Goal: Task Accomplishment & Management: Manage account settings

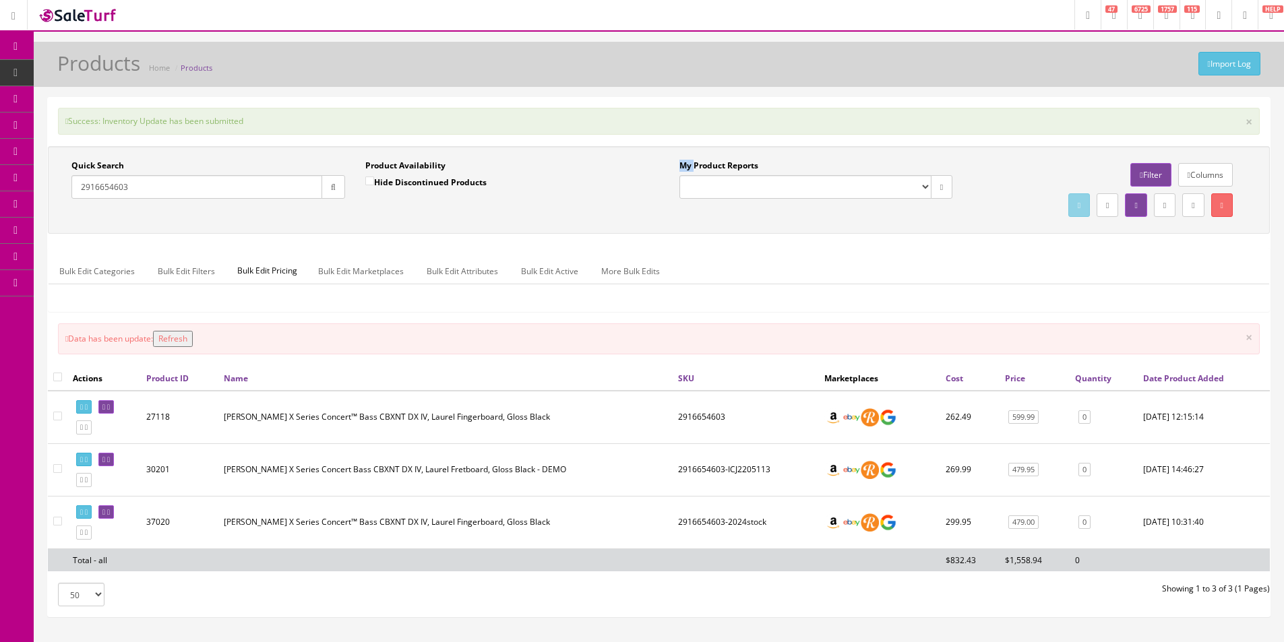
click at [779, 210] on div "My Product Reports Amazon FMIC Audit Market Errors (InStock) Marketplace Errors…" at bounding box center [963, 190] width 608 height 61
click at [781, 210] on div "My Product Reports Amazon FMIC Audit Market Errors (InStock) Marketplace Errors…" at bounding box center [963, 190] width 608 height 61
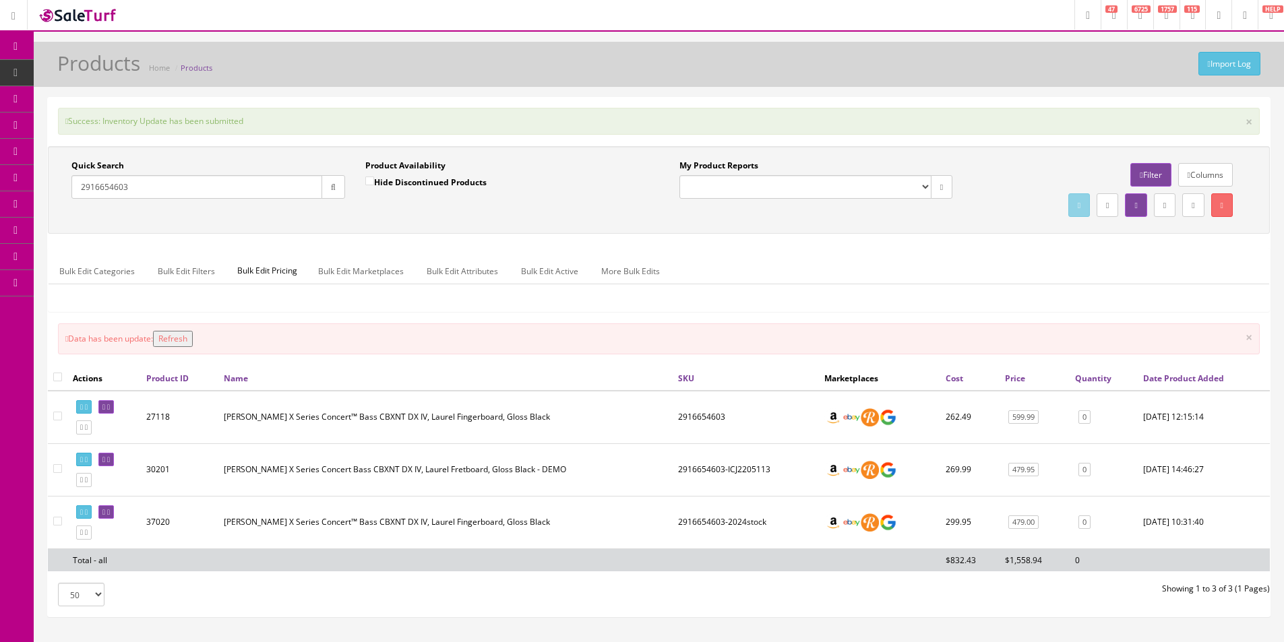
click at [785, 226] on div "Quick Search 2916654603 Date From Product Availability Hide Discontinued Produc…" at bounding box center [659, 190] width 1222 height 88
click at [784, 226] on div "Quick Search 2916654603 Date From Product Availability Hide Discontinued Produc…" at bounding box center [659, 190] width 1222 height 88
click at [782, 226] on div "Quick Search 2916654603 Date From Product Availability Hide Discontinued Produc…" at bounding box center [659, 190] width 1222 height 88
click at [770, 224] on div "Quick Search 2916654603 Date From Product Availability Hide Discontinued Produc…" at bounding box center [659, 190] width 1222 height 88
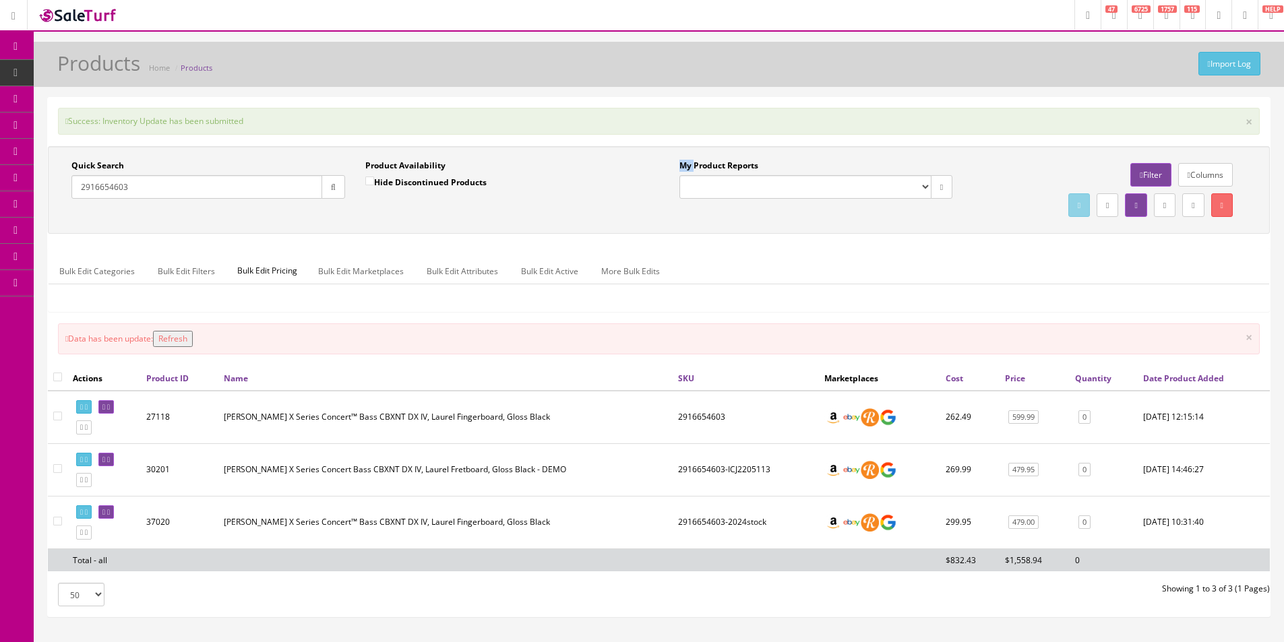
click at [769, 224] on div "Quick Search 2916654603 Date From Product Availability Hide Discontinued Produc…" at bounding box center [659, 190] width 1222 height 88
click at [767, 224] on div "Quick Search 2916654603 Date From Product Availability Hide Discontinued Produc…" at bounding box center [659, 190] width 1222 height 88
drag, startPoint x: 767, startPoint y: 224, endPoint x: 769, endPoint y: 232, distance: 8.9
click at [769, 232] on div "Quick Search 2916654603 Date From Product Availability Hide Discontinued Produc…" at bounding box center [659, 190] width 1222 height 88
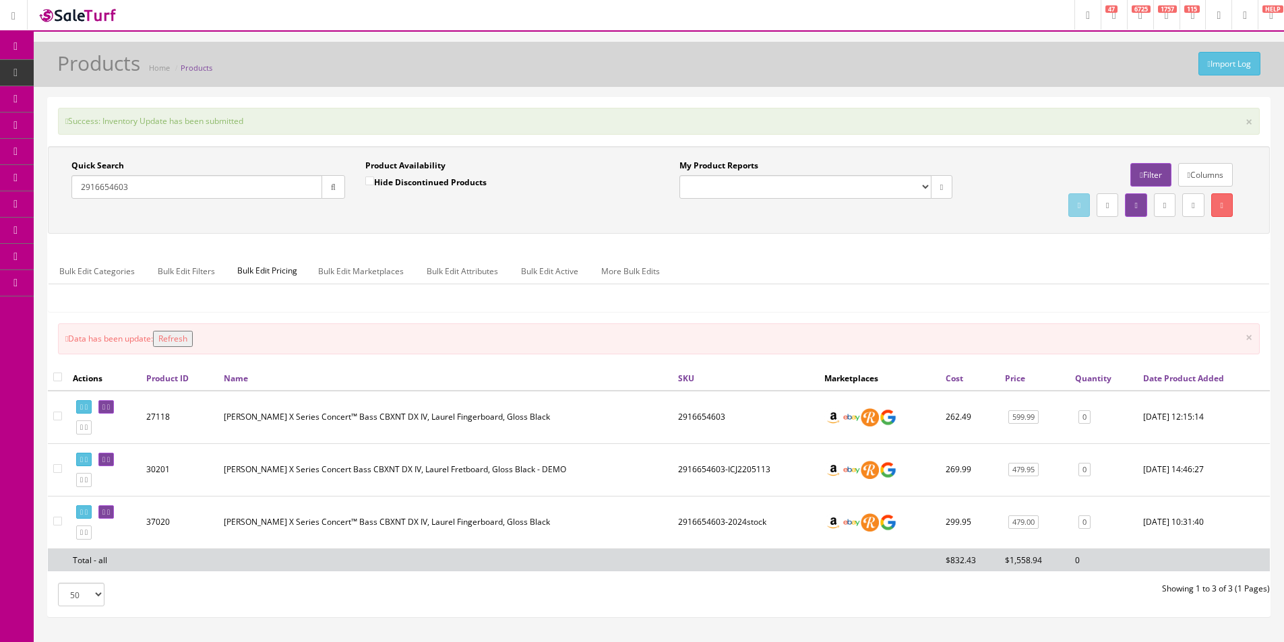
click at [20, 50] on icon at bounding box center [16, 46] width 14 height 11
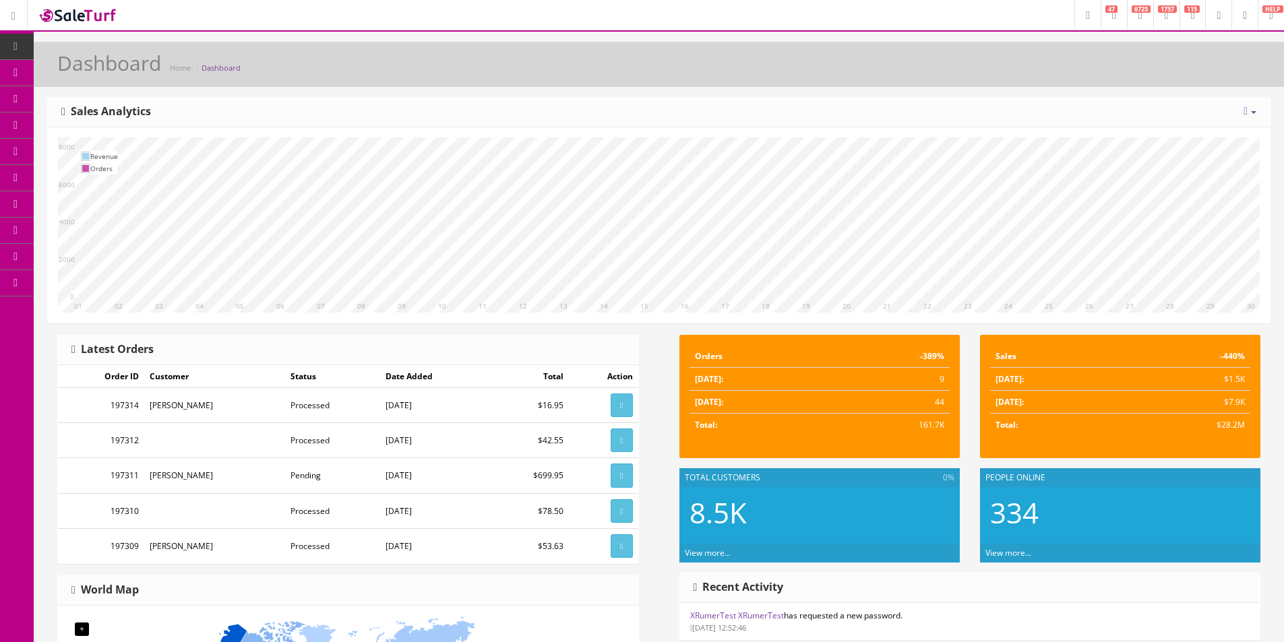
click at [87, 65] on link "Products" at bounding box center [104, 73] width 141 height 26
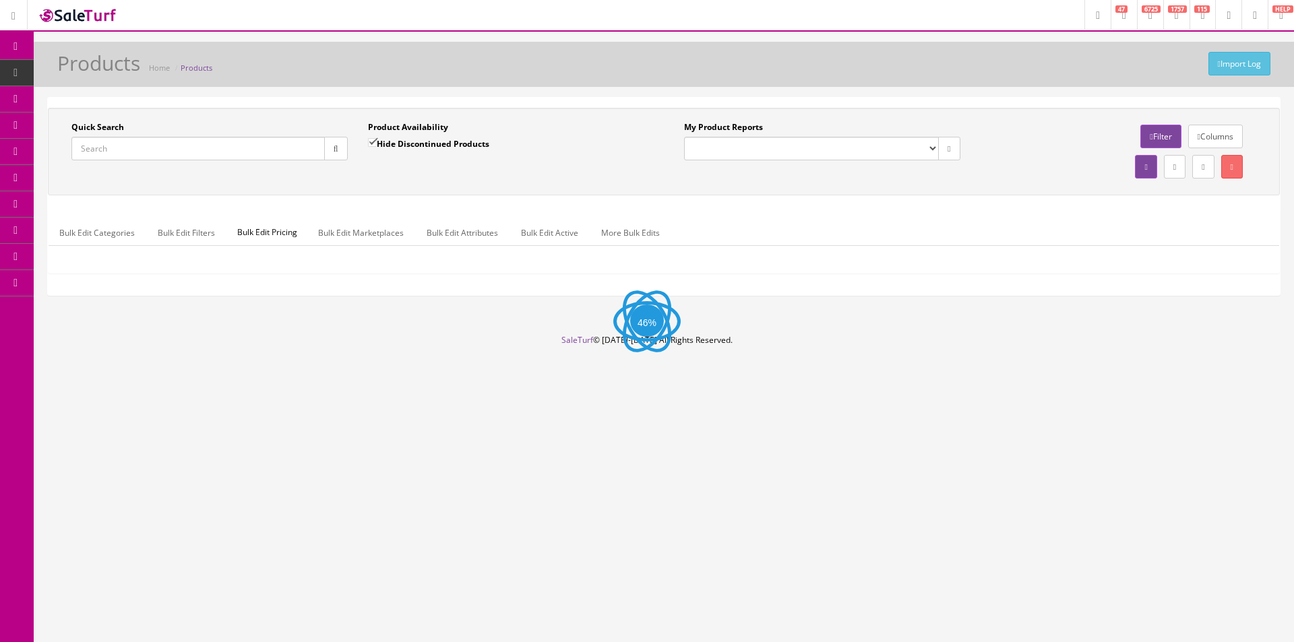
click at [252, 139] on input "Quick Search" at bounding box center [197, 149] width 253 height 24
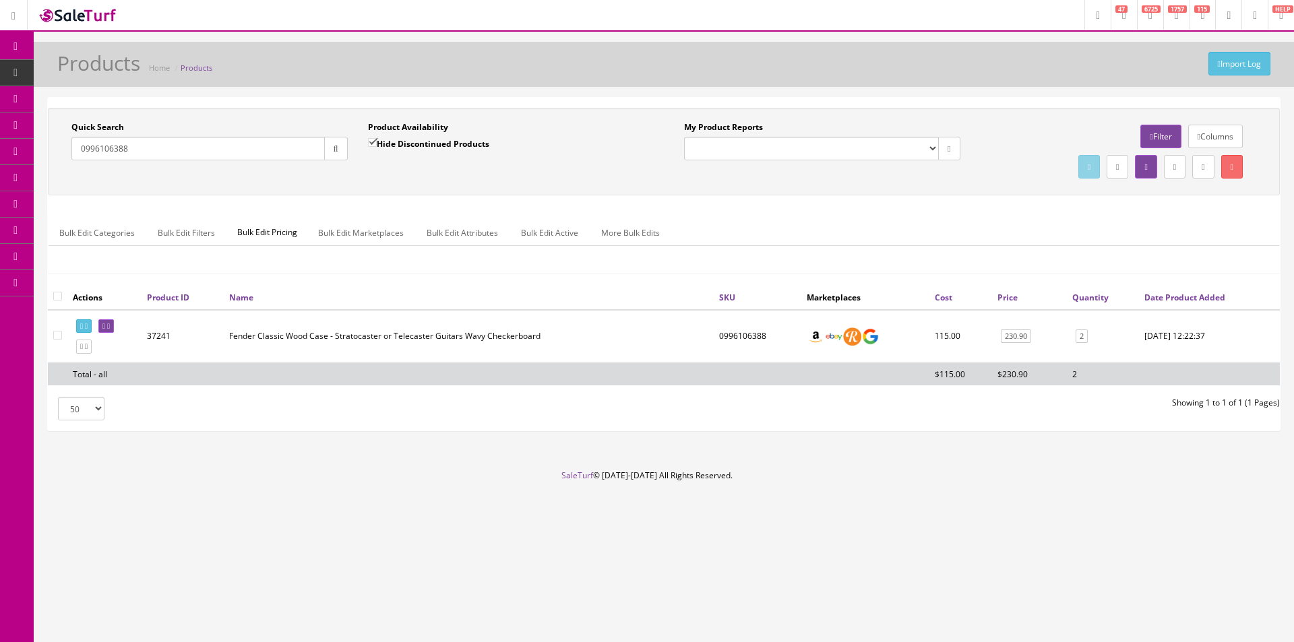
click at [211, 151] on input "0996106388" at bounding box center [197, 149] width 253 height 24
click at [211, 150] on input "0996106388" at bounding box center [197, 149] width 253 height 24
paste input "1957-ES-225T"
click at [336, 149] on icon "button" at bounding box center [336, 149] width 5 height 8
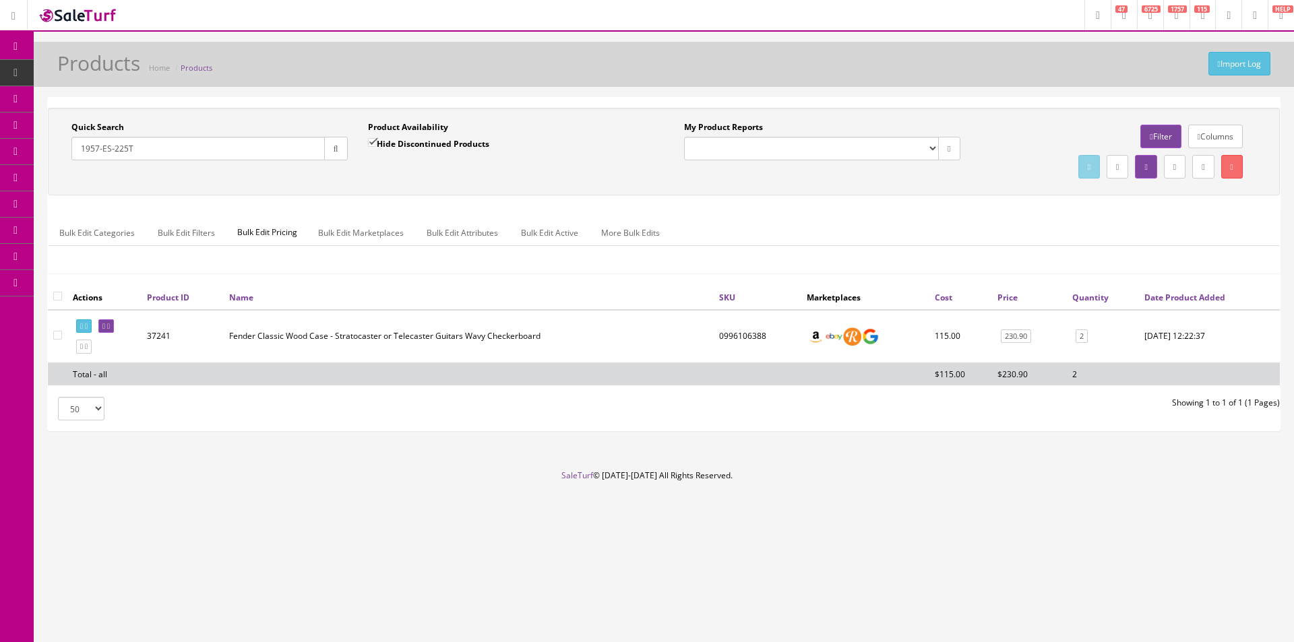
click at [351, 175] on div "Quick Search 1957-ES-225T Date From Product Availability Hide Discontinued Prod…" at bounding box center [663, 151] width 1225 height 61
click at [1017, 473] on footer "SaleTurf © 2015-2025 All Rights Reserved." at bounding box center [647, 503] width 1294 height 67
click at [663, 612] on div "Research Trends Trending on Ebay Google Trends Amazon Insights (Login Before Cl…" at bounding box center [647, 321] width 1294 height 642
click at [1035, 226] on ul "Bulk Edit Categories Bulk Edit Filters Bulk Edit Pricing Bulk Edit Marketplaces…" at bounding box center [664, 233] width 1230 height 26
click at [251, 108] on div "Quick Search 1957-ES-225T Date From Product Availability Hide Discontinued Prod…" at bounding box center [664, 152] width 1232 height 88
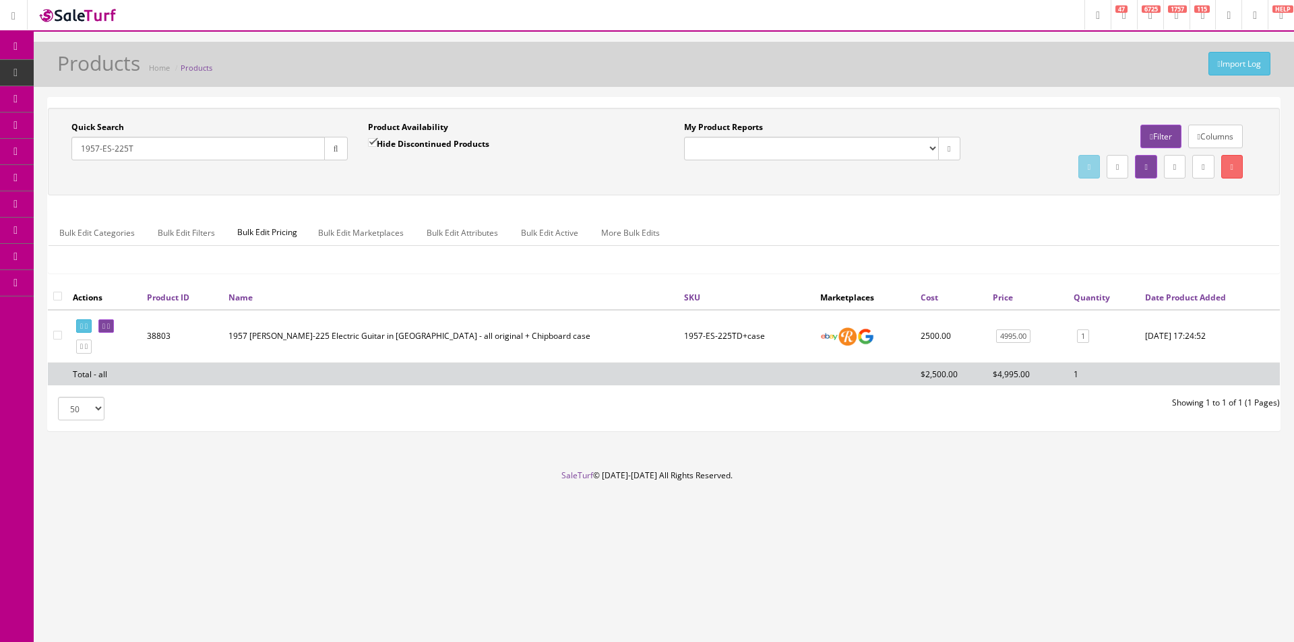
click at [226, 156] on input "1957-ES-225T" at bounding box center [197, 149] width 253 height 24
type input "0996106388"
click at [534, 172] on div "Quick Search 0996106388 Date From Product Availability Hide Discontinued Produc…" at bounding box center [663, 151] width 1225 height 61
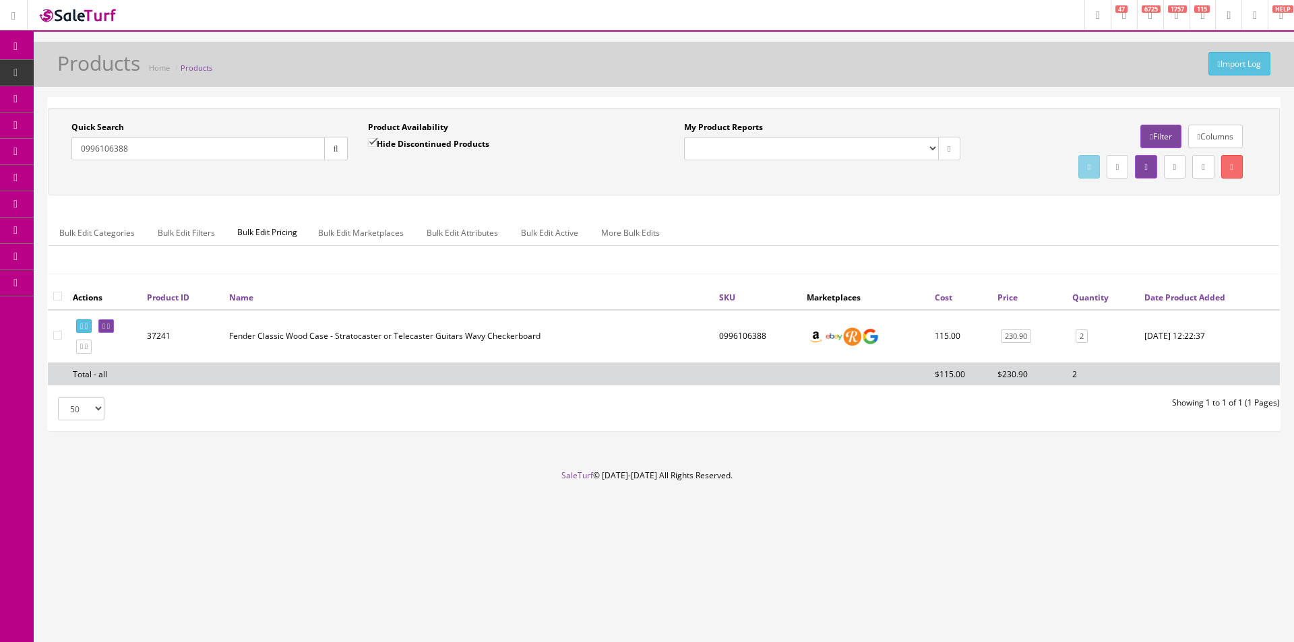
click at [534, 172] on div "Quick Search 0996106388 Date From Product Availability Hide Discontinued Produc…" at bounding box center [663, 151] width 1225 height 61
click at [534, 171] on div "Quick Search 0996106388 Date From Product Availability Hide Discontinued Produc…" at bounding box center [663, 151] width 1225 height 61
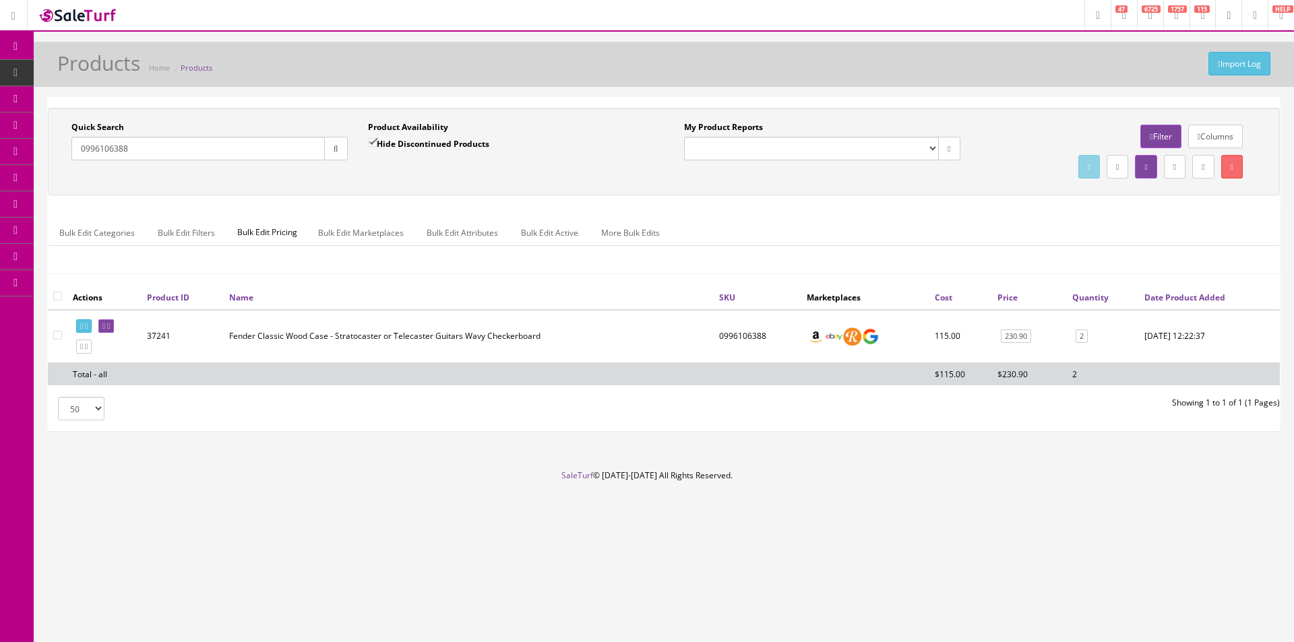
click at [534, 171] on div "Quick Search 0996106388 Date From Product Availability Hide Discontinued Produc…" at bounding box center [663, 151] width 1225 height 61
click at [1224, 226] on ul "Bulk Edit Categories Bulk Edit Filters Bulk Edit Pricing Bulk Edit Marketplaces…" at bounding box center [664, 233] width 1230 height 26
drag, startPoint x: 22, startPoint y: 44, endPoint x: 687, endPoint y: 63, distance: 665.3
click at [22, 44] on icon at bounding box center [16, 46] width 14 height 11
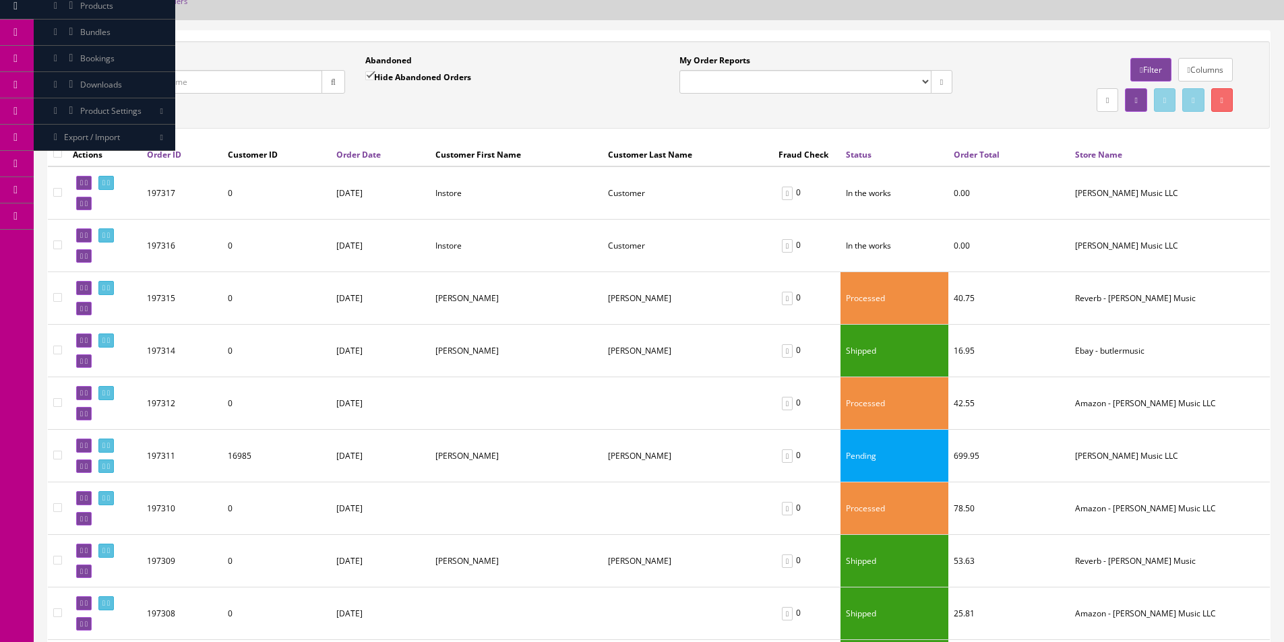
scroll to position [202, 0]
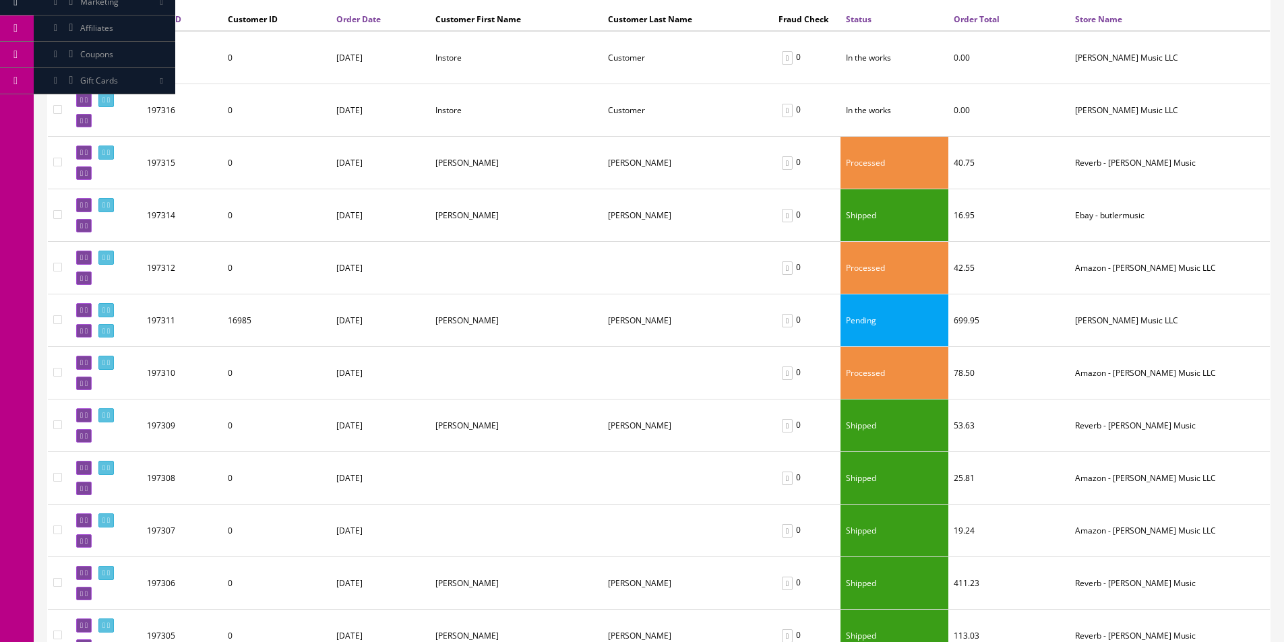
click at [403, 324] on td "[DATE]" at bounding box center [380, 320] width 99 height 53
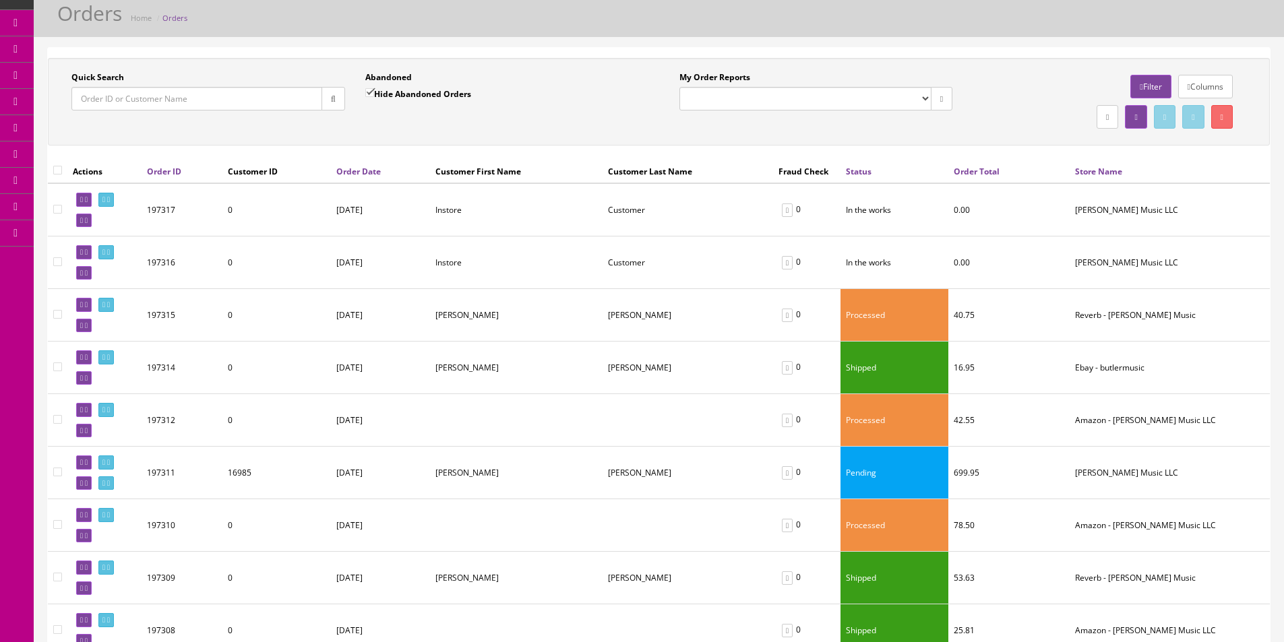
scroll to position [0, 0]
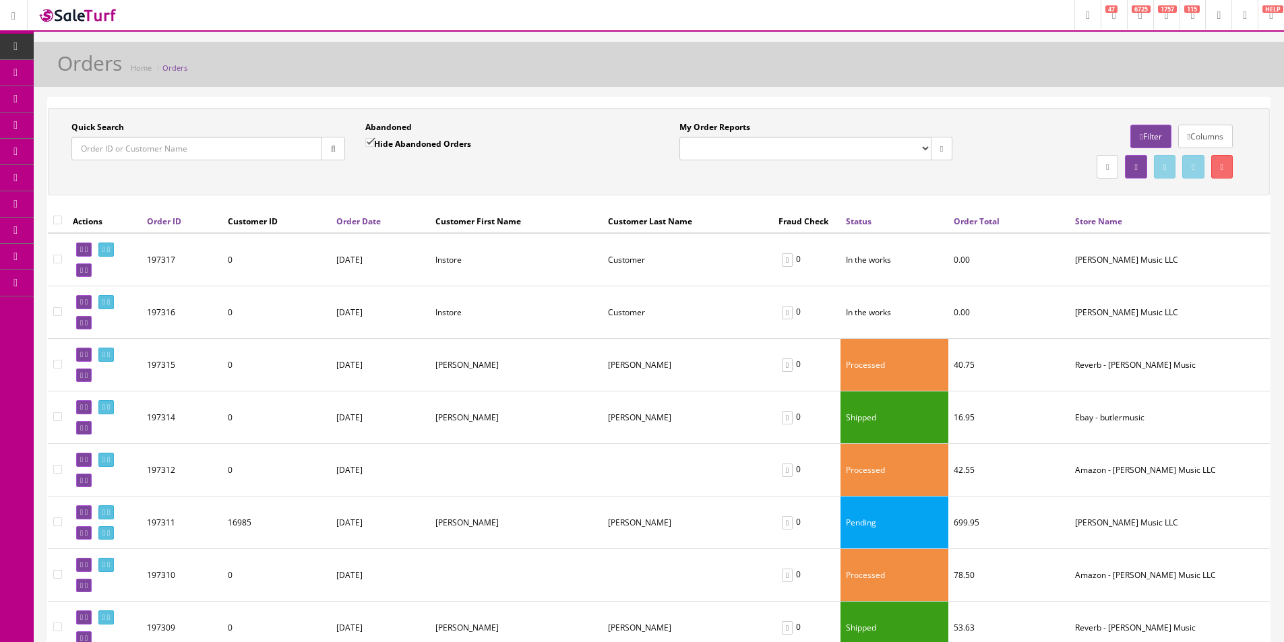
click at [335, 146] on icon "button" at bounding box center [333, 149] width 5 height 8
click at [329, 73] on div "Orders Home Orders" at bounding box center [659, 68] width 1230 height 32
click at [90, 124] on label "Quick Search" at bounding box center [97, 127] width 53 height 12
click at [90, 137] on input "Quick Search" at bounding box center [196, 149] width 251 height 24
click at [90, 123] on label "Quick Search" at bounding box center [97, 127] width 53 height 12
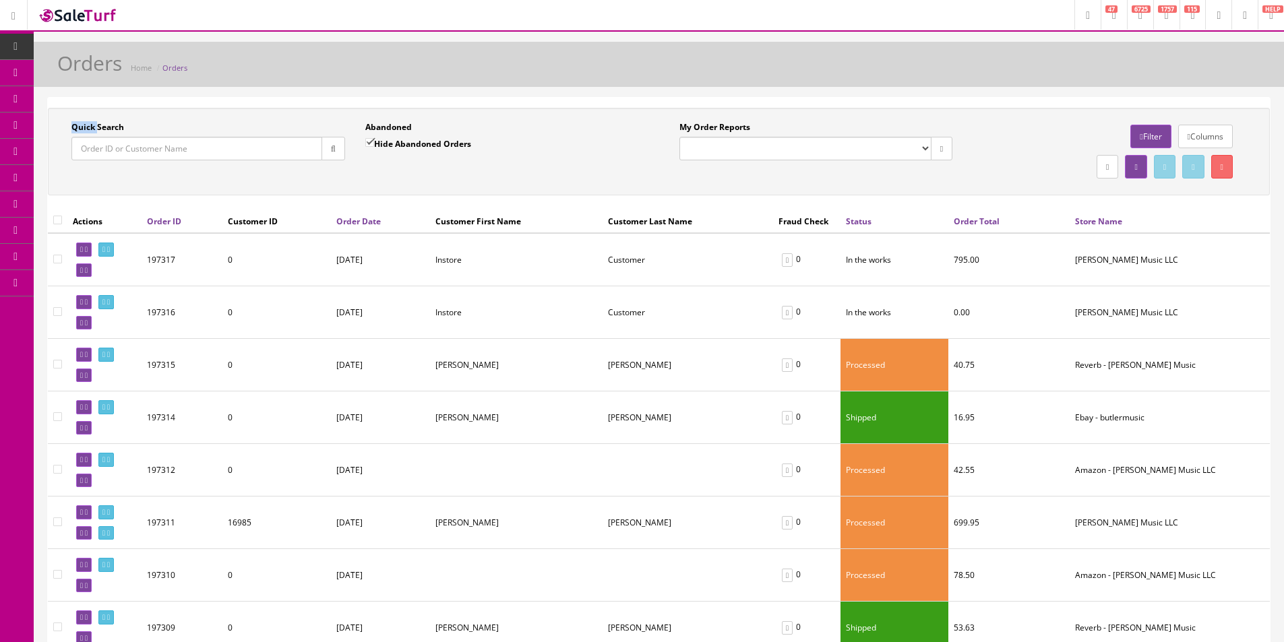
click at [90, 137] on input "Quick Search" at bounding box center [196, 149] width 251 height 24
click at [90, 123] on label "Quick Search" at bounding box center [97, 127] width 53 height 12
click at [90, 137] on input "Quick Search" at bounding box center [196, 149] width 251 height 24
click at [108, 128] on label "Quick Search" at bounding box center [97, 127] width 53 height 12
click at [108, 137] on input "Quick Search" at bounding box center [196, 149] width 251 height 24
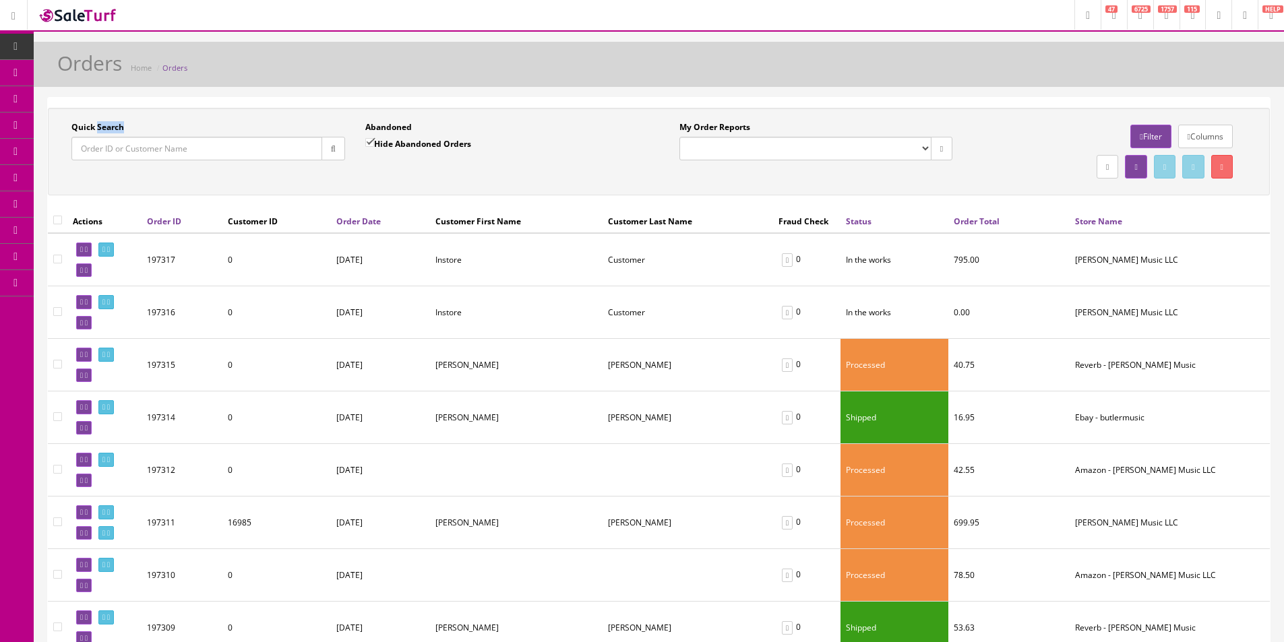
click at [108, 128] on label "Quick Search" at bounding box center [97, 127] width 53 height 12
click at [108, 137] on input "Quick Search" at bounding box center [196, 149] width 251 height 24
click at [108, 128] on label "Quick Search" at bounding box center [97, 127] width 53 height 12
click at [108, 137] on input "Quick Search" at bounding box center [196, 149] width 251 height 24
click at [147, 125] on div "Quick Search" at bounding box center [208, 140] width 274 height 39
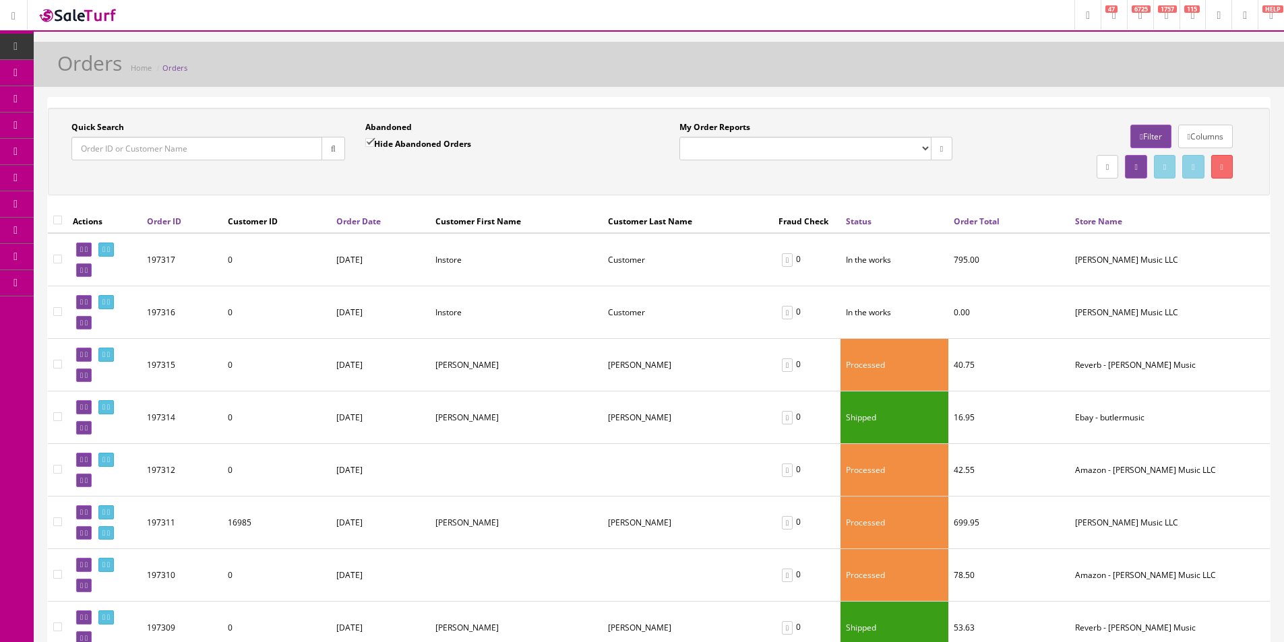
click at [147, 125] on div "Quick Search" at bounding box center [208, 140] width 274 height 39
click at [144, 127] on div "Quick Search" at bounding box center [208, 140] width 274 height 39
click at [106, 133] on div "Quick Search" at bounding box center [208, 140] width 274 height 39
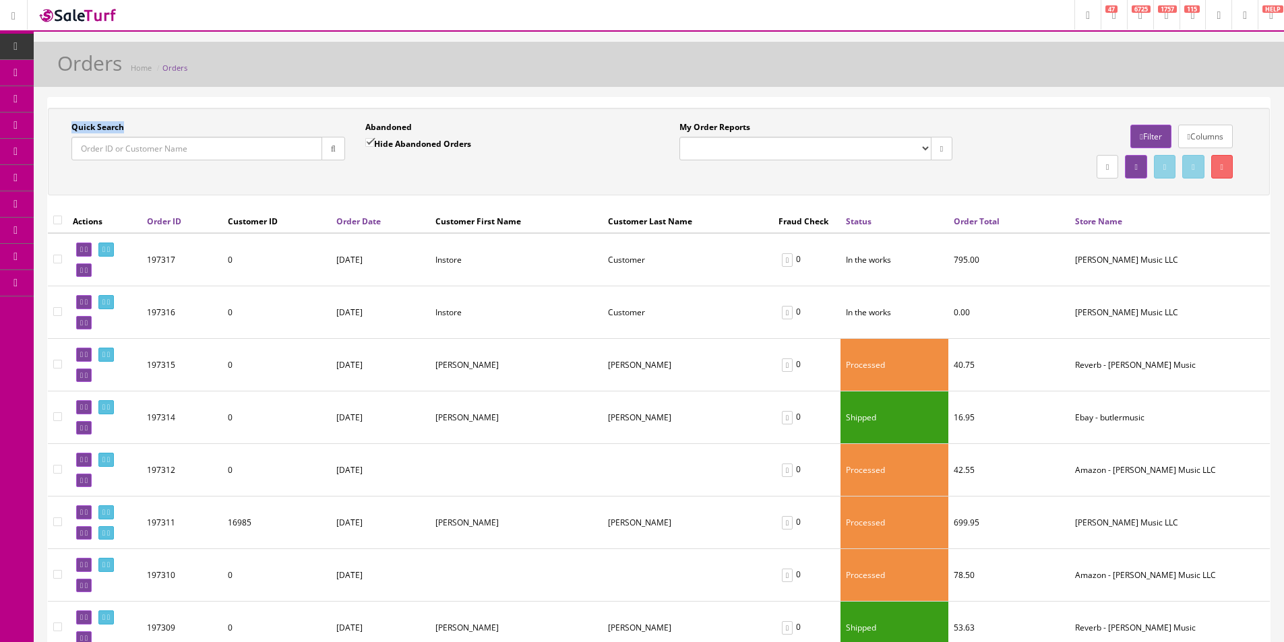
click at [92, 133] on div "Quick Search" at bounding box center [208, 140] width 274 height 39
click at [88, 129] on label "Quick Search" at bounding box center [97, 127] width 53 height 12
click at [88, 137] on input "Quick Search" at bounding box center [196, 149] width 251 height 24
click at [88, 129] on label "Quick Search" at bounding box center [97, 127] width 53 height 12
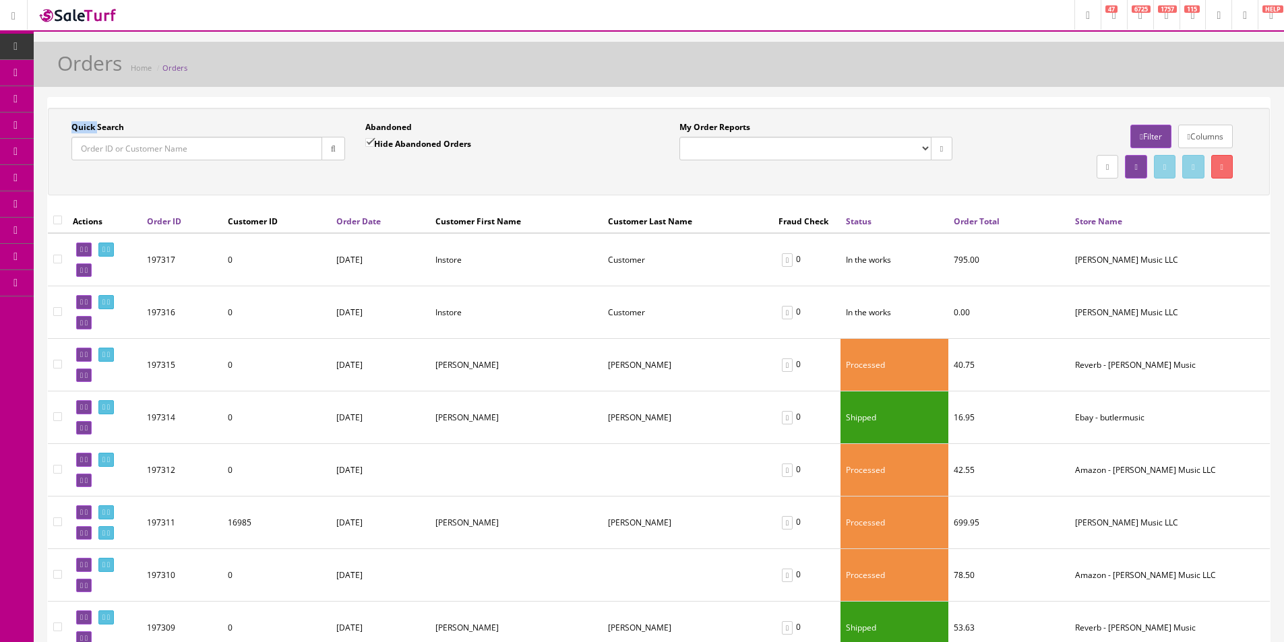
click at [88, 137] on input "Quick Search" at bounding box center [196, 149] width 251 height 24
click at [110, 125] on label "Quick Search" at bounding box center [97, 127] width 53 height 12
click at [110, 137] on input "Quick Search" at bounding box center [196, 149] width 251 height 24
click at [110, 125] on label "Quick Search" at bounding box center [97, 127] width 53 height 12
click at [110, 137] on input "Quick Search" at bounding box center [196, 149] width 251 height 24
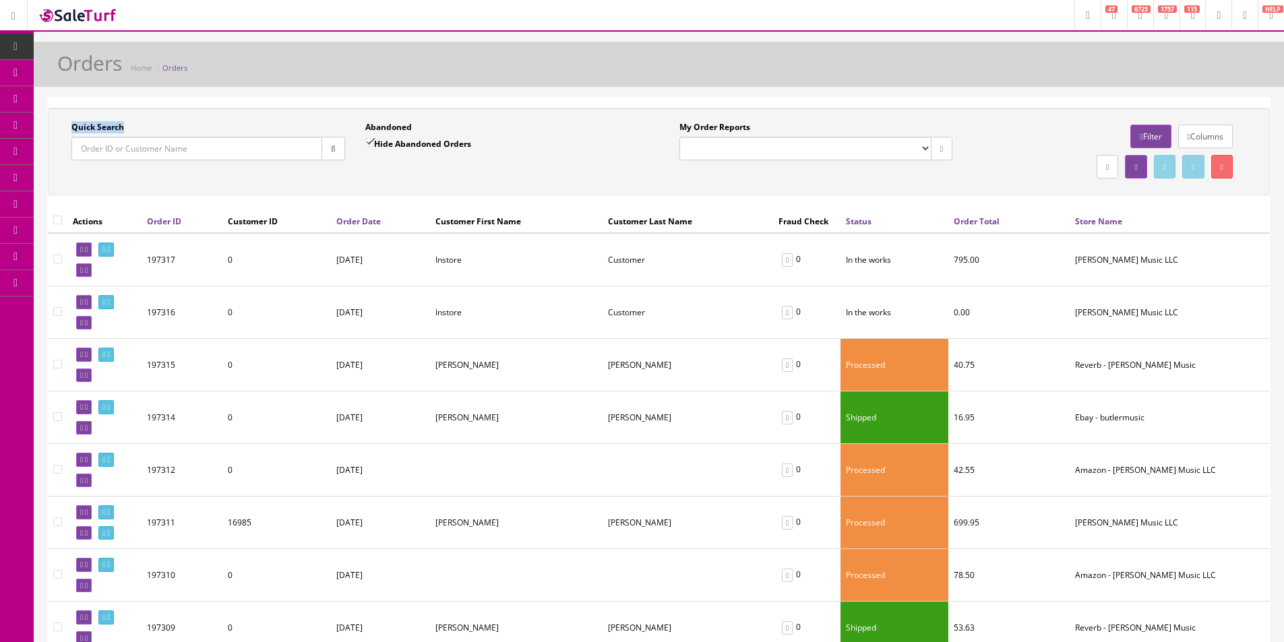
click at [110, 125] on label "Quick Search" at bounding box center [97, 127] width 53 height 12
click at [110, 137] on input "Quick Search" at bounding box center [196, 149] width 251 height 24
click at [122, 125] on label "Quick Search" at bounding box center [97, 127] width 53 height 12
click at [122, 137] on input "Quick Search" at bounding box center [196, 149] width 251 height 24
click at [122, 125] on label "Quick Search" at bounding box center [97, 127] width 53 height 12
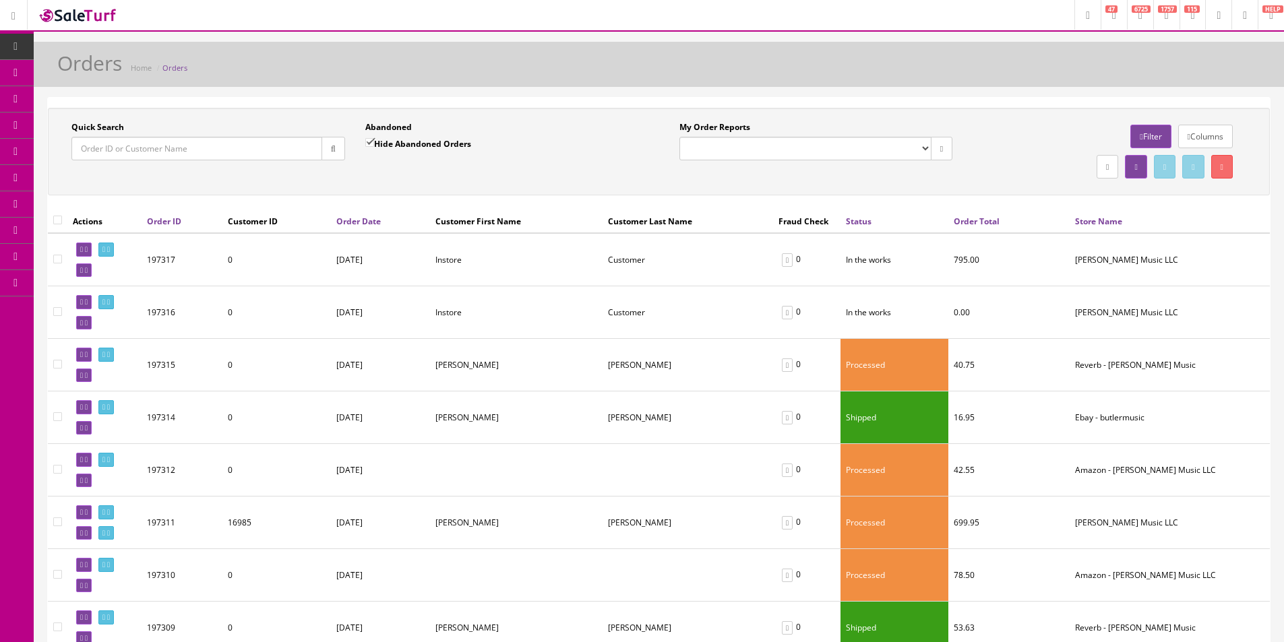
click at [122, 137] on input "Quick Search" at bounding box center [196, 149] width 251 height 24
click at [122, 125] on label "Quick Search" at bounding box center [97, 127] width 53 height 12
click at [122, 137] on input "Quick Search" at bounding box center [196, 149] width 251 height 24
click at [134, 122] on div "Quick Search" at bounding box center [208, 140] width 274 height 39
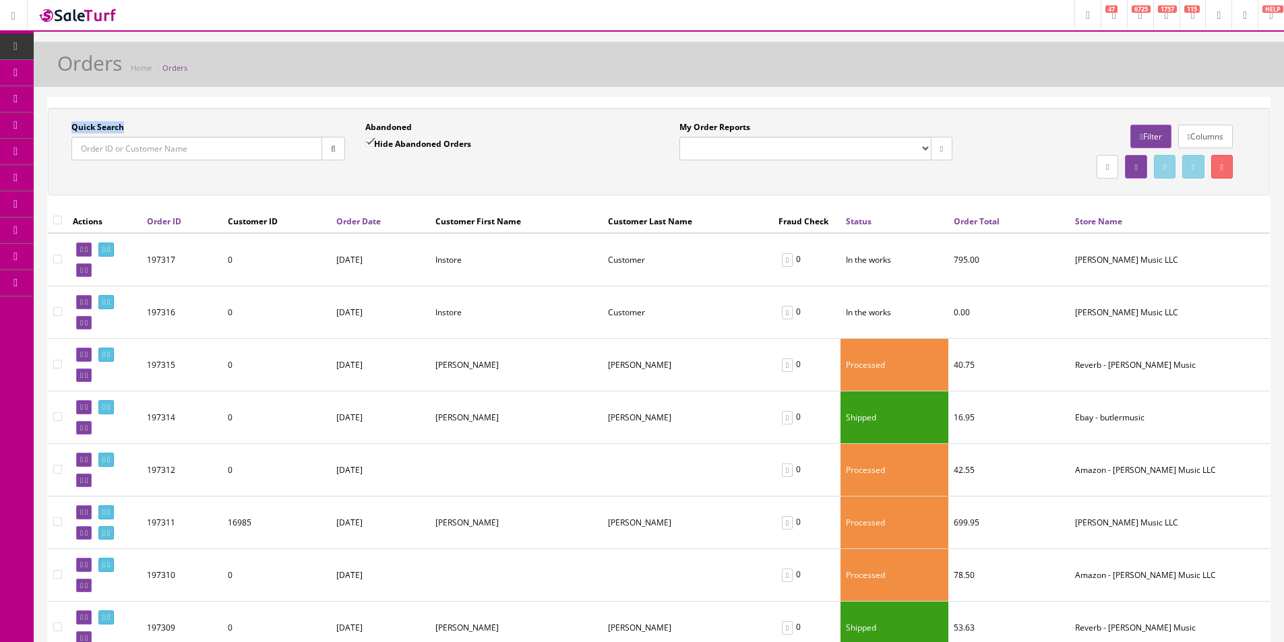
click at [134, 122] on div "Quick Search" at bounding box center [208, 140] width 274 height 39
click at [134, 121] on div "Quick Search" at bounding box center [208, 140] width 274 height 39
click at [135, 119] on div "Quick Search Date From Abandoned Hide Abandoned Orders Date To My Order Reports…" at bounding box center [659, 152] width 1222 height 88
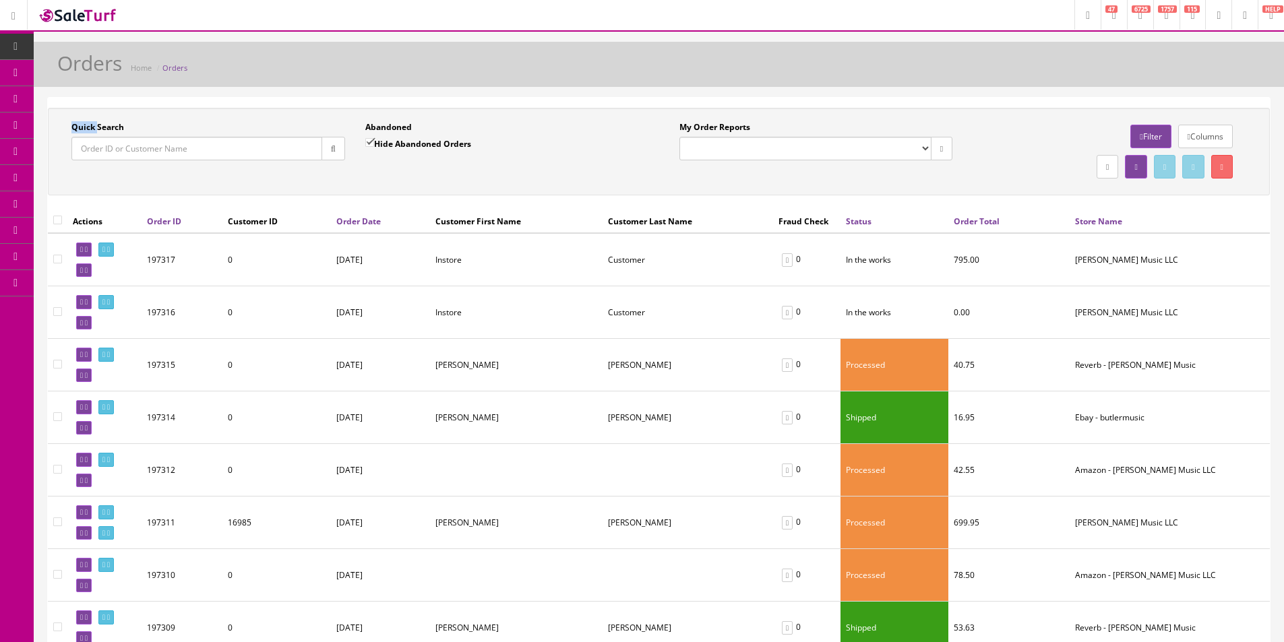
click at [135, 119] on div "Quick Search Date From Abandoned Hide Abandoned Orders Date To My Order Reports…" at bounding box center [659, 152] width 1222 height 88
drag, startPoint x: 135, startPoint y: 119, endPoint x: 334, endPoint y: 7, distance: 227.8
click at [145, 120] on div "Quick Search Date From Abandoned Hide Abandoned Orders Date To My Order Reports…" at bounding box center [659, 152] width 1222 height 88
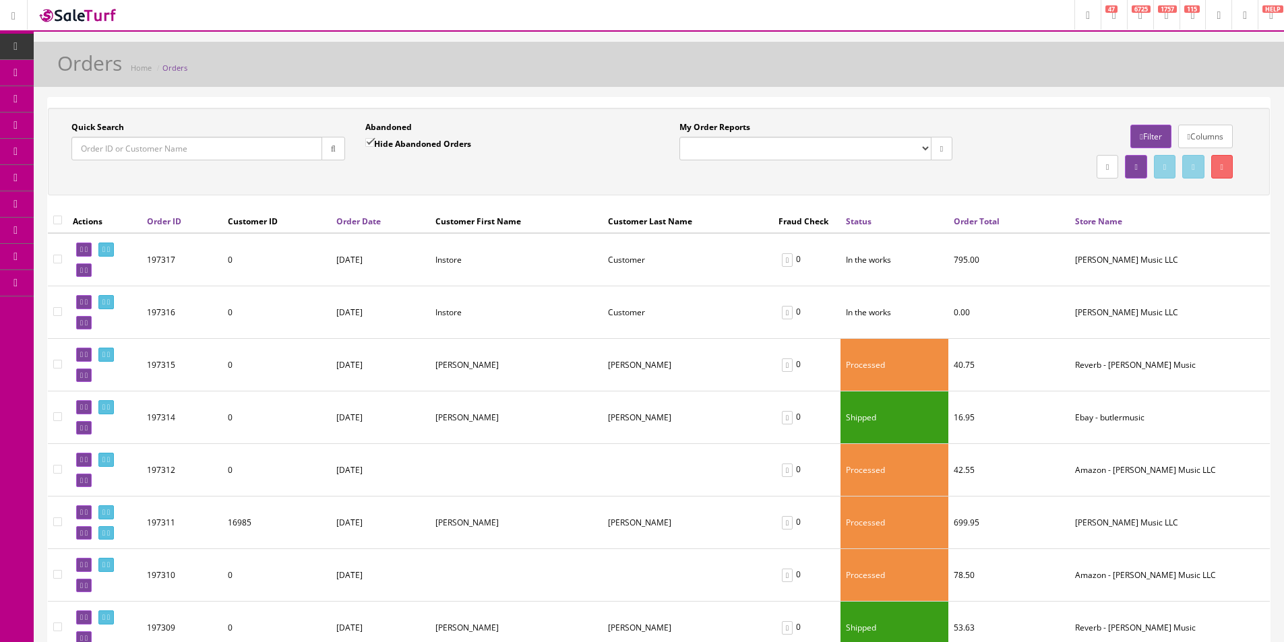
scroll to position [404, 0]
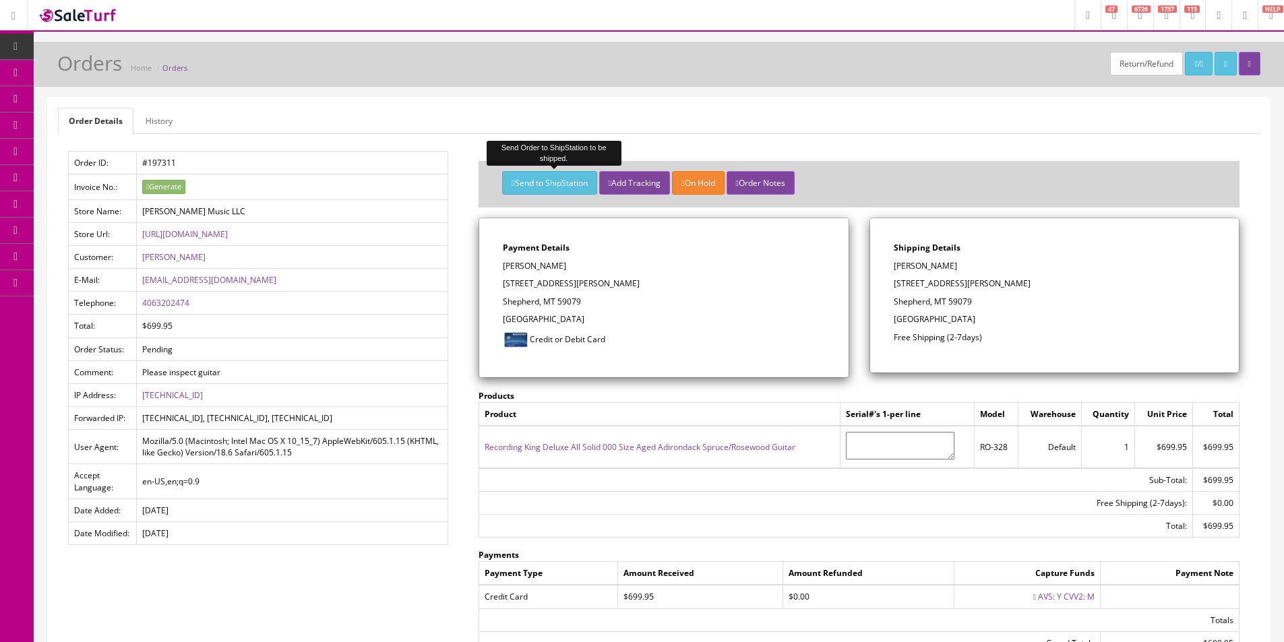
click at [557, 182] on button "Send to ShipStation" at bounding box center [549, 183] width 94 height 24
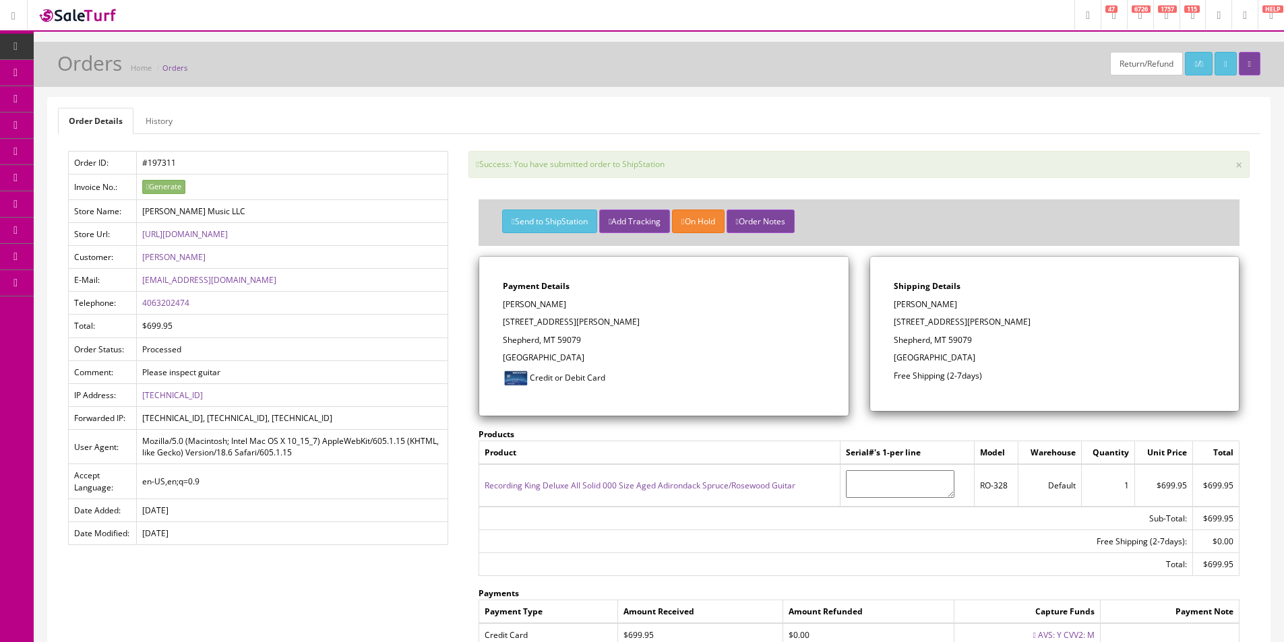
click at [561, 89] on div "Return/Refund / Orders Home Orders Order Details History Order ID: #197311 Invo…" at bounding box center [659, 421] width 1250 height 758
click at [657, 97] on div "Order Details History Order ID: #197311 Invoice No.: Generate Store Name: Butle…" at bounding box center [658, 429] width 1223 height 664
click at [635, 110] on div "Order Details History Order ID: #197311 Invoice No.: Generate Store Name: Butle…" at bounding box center [659, 429] width 1222 height 663
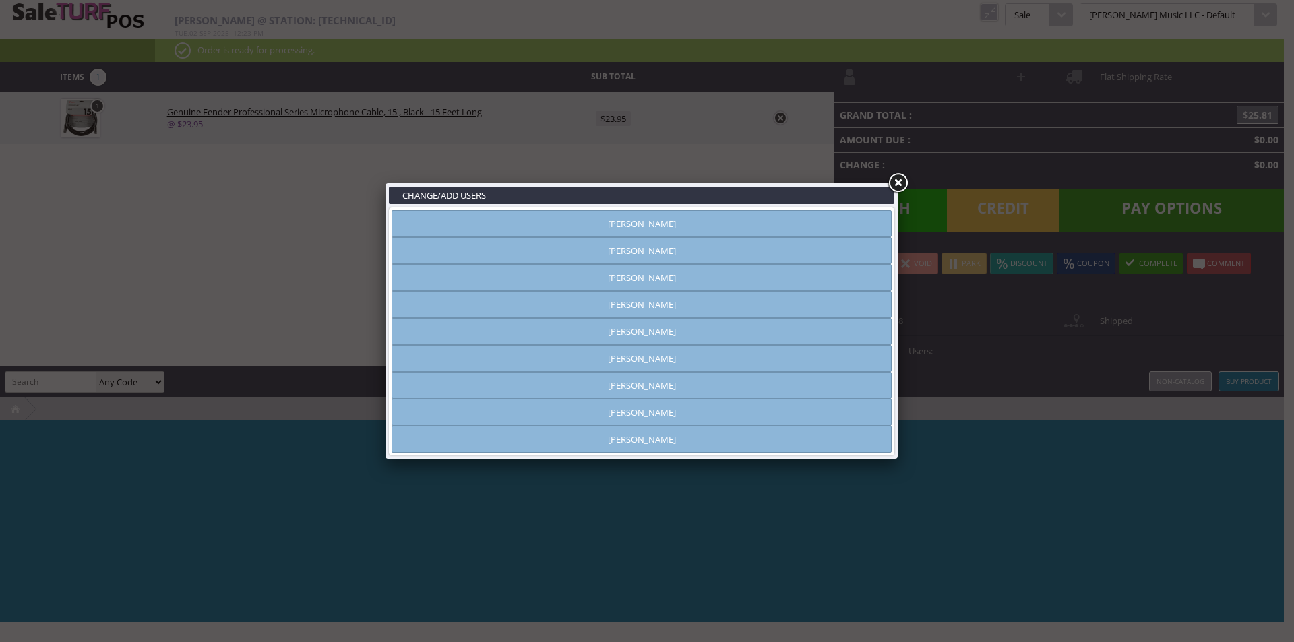
type input "[PERSON_NAME]"
click at [904, 183] on link at bounding box center [897, 183] width 24 height 24
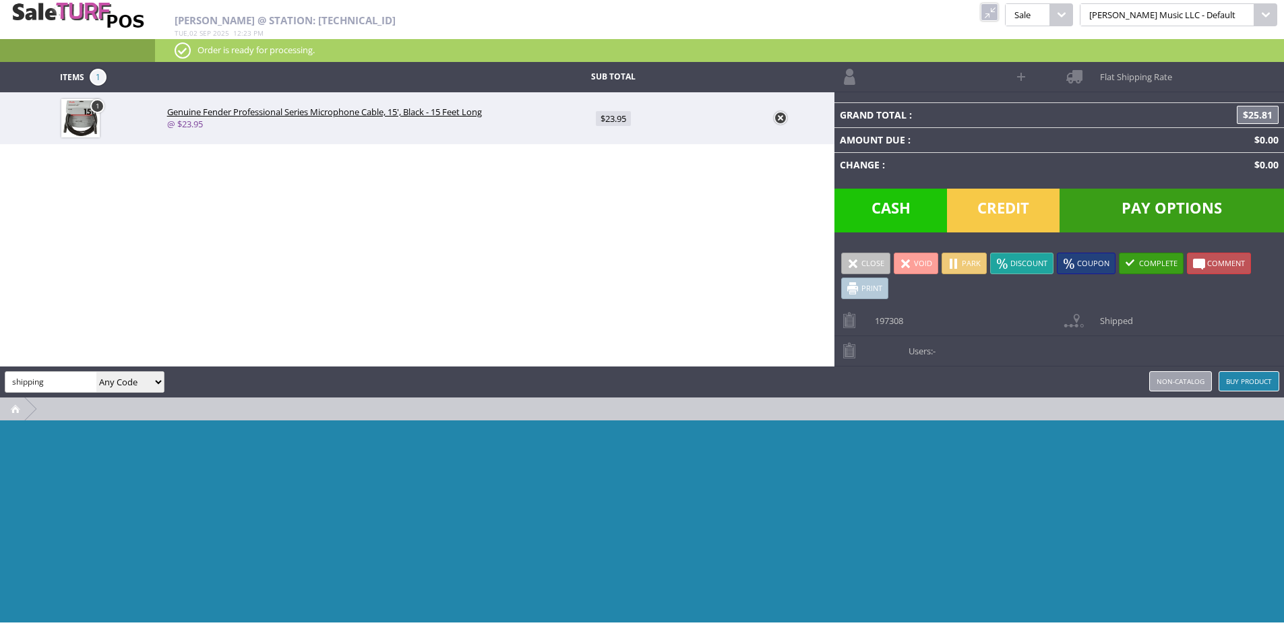
type input "shipping"
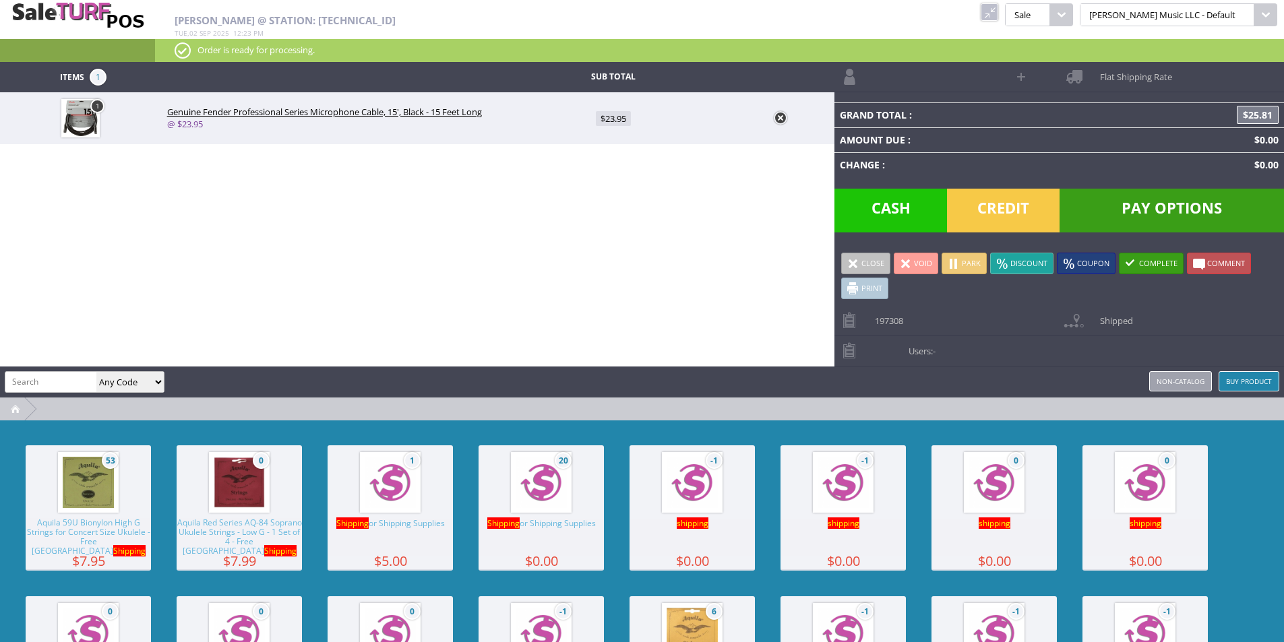
click at [544, 491] on img at bounding box center [540, 482] width 51 height 51
click at [606, 170] on span "$0.00" at bounding box center [613, 170] width 30 height 15
type input "0"
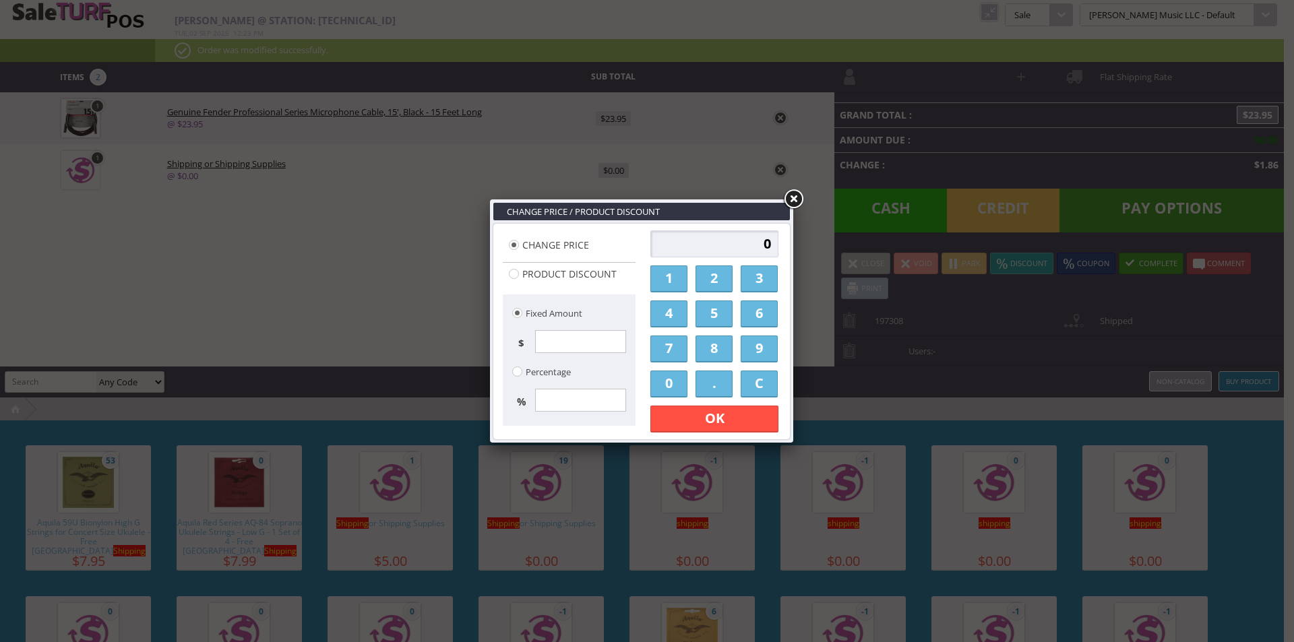
click at [734, 247] on input "0" at bounding box center [714, 243] width 128 height 27
type input "1500"
click at [732, 411] on link "OK" at bounding box center [714, 419] width 128 height 27
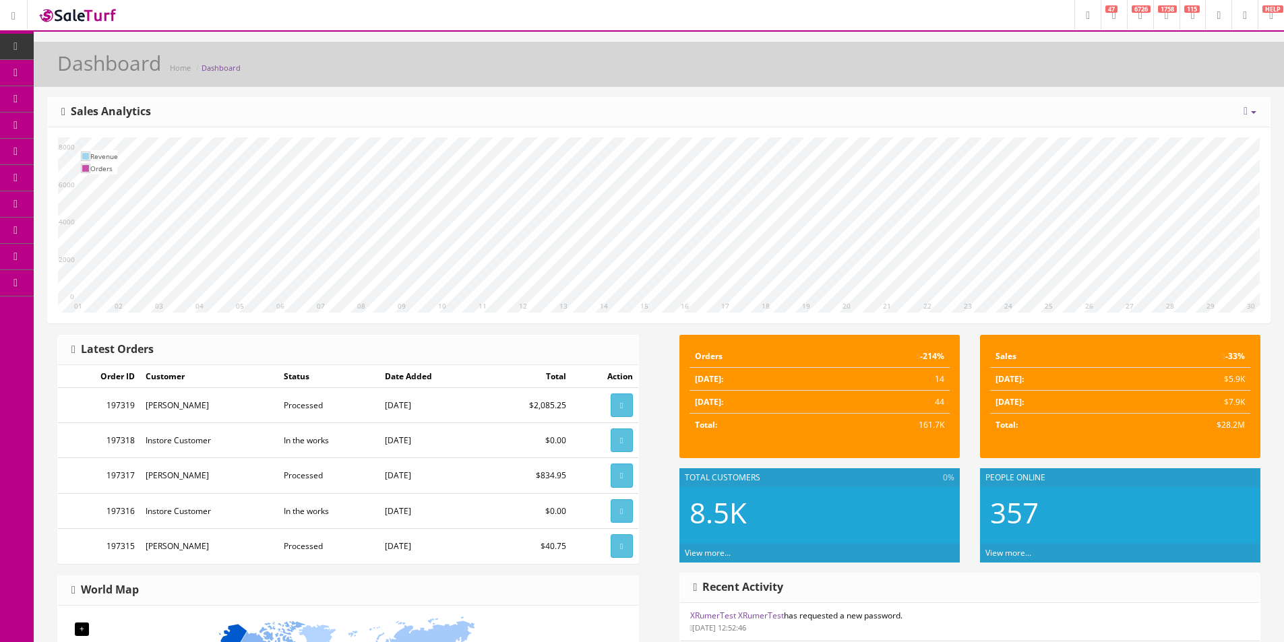
click at [82, 75] on link "Products" at bounding box center [104, 73] width 141 height 26
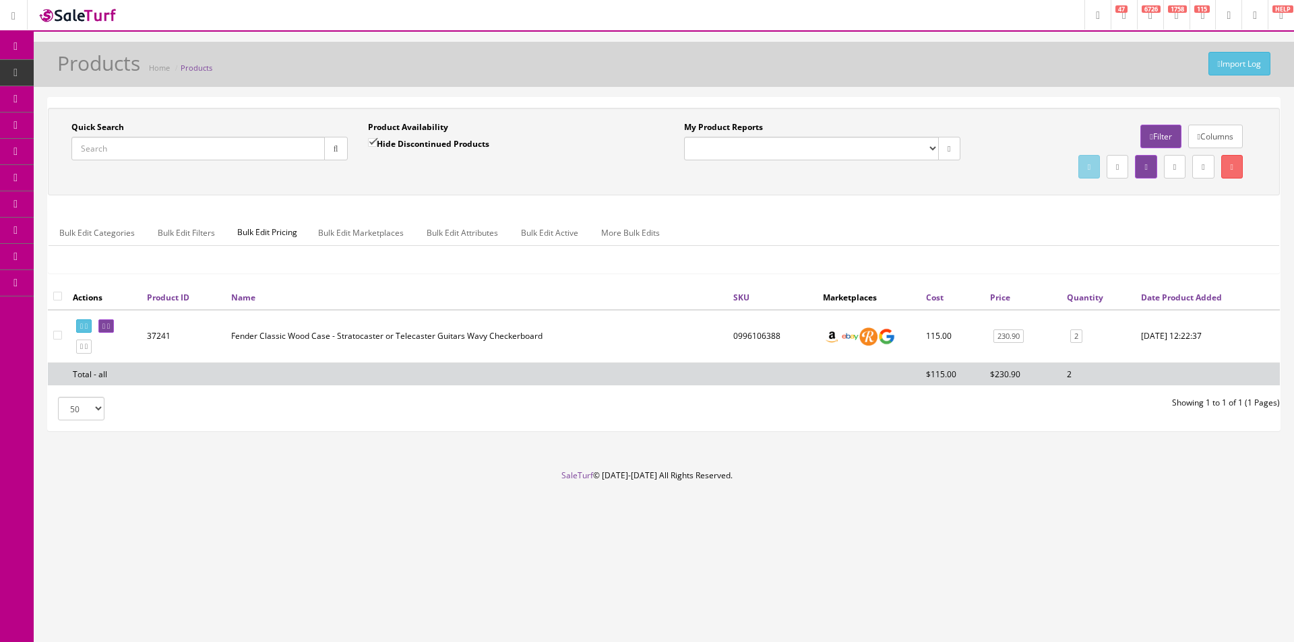
click at [284, 145] on input "Quick Search" at bounding box center [197, 149] width 253 height 24
paste input "0198612357"
type input "0198612357"
click at [360, 142] on div "Product Availability Hide Discontinued Products Date To" at bounding box center [506, 145] width 296 height 49
click at [368, 146] on input "Hide Discontinued Products" at bounding box center [372, 142] width 9 height 9
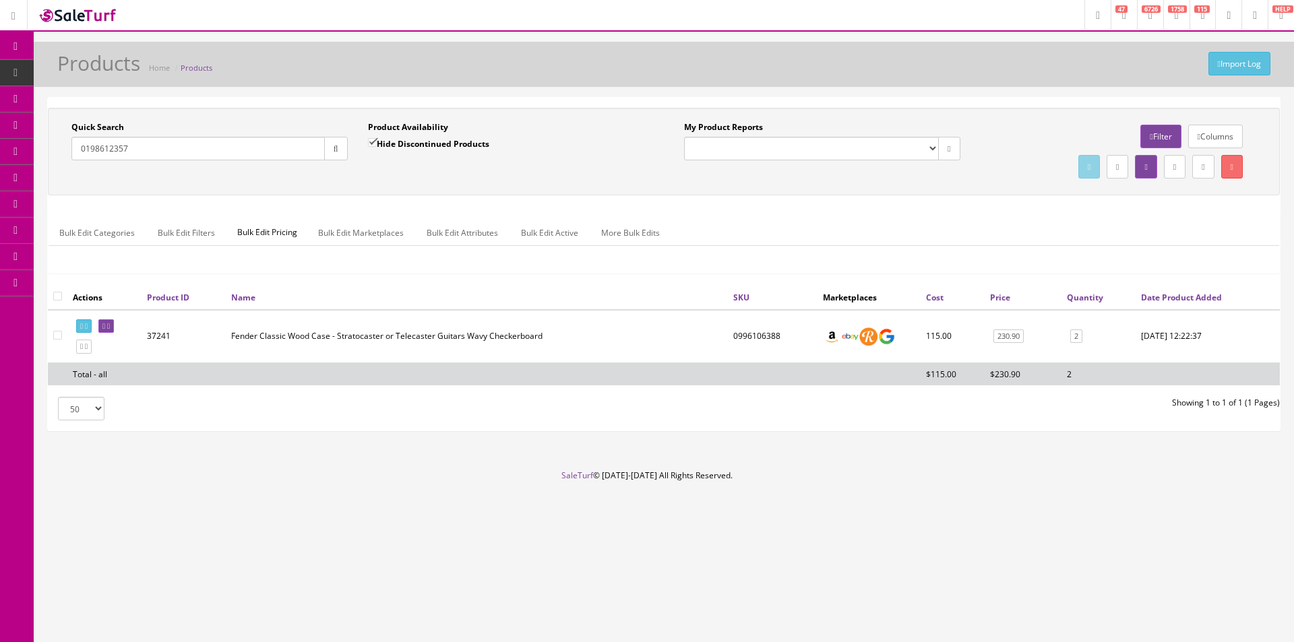
checkbox input "false"
click at [344, 150] on button "button" at bounding box center [336, 149] width 24 height 24
click at [360, 166] on div "Product Availability Hide Discontinued Products Date To" at bounding box center [506, 145] width 296 height 49
click at [361, 166] on div "Product Availability Hide Discontinued Products Date To" at bounding box center [506, 145] width 296 height 49
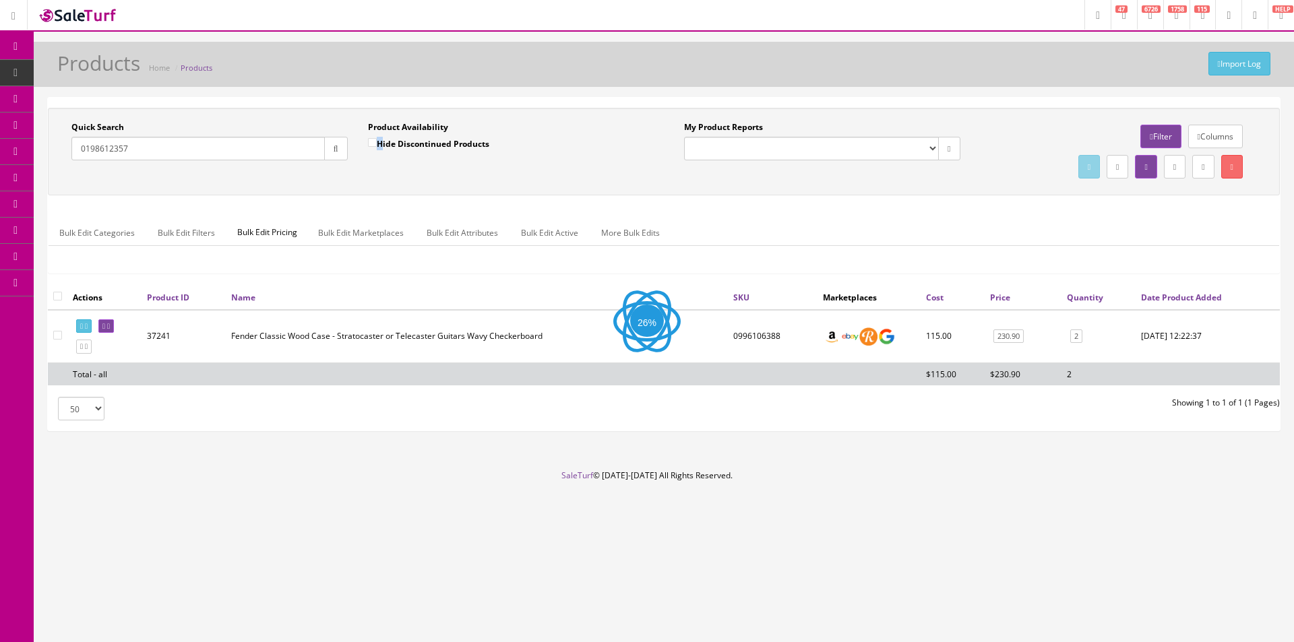
click at [361, 166] on div "Product Availability Hide Discontinued Products Date To" at bounding box center [506, 145] width 296 height 49
click at [496, 186] on div "Quick Search 0198612357 Date From Product Availability Hide Discontinued Produc…" at bounding box center [664, 152] width 1232 height 88
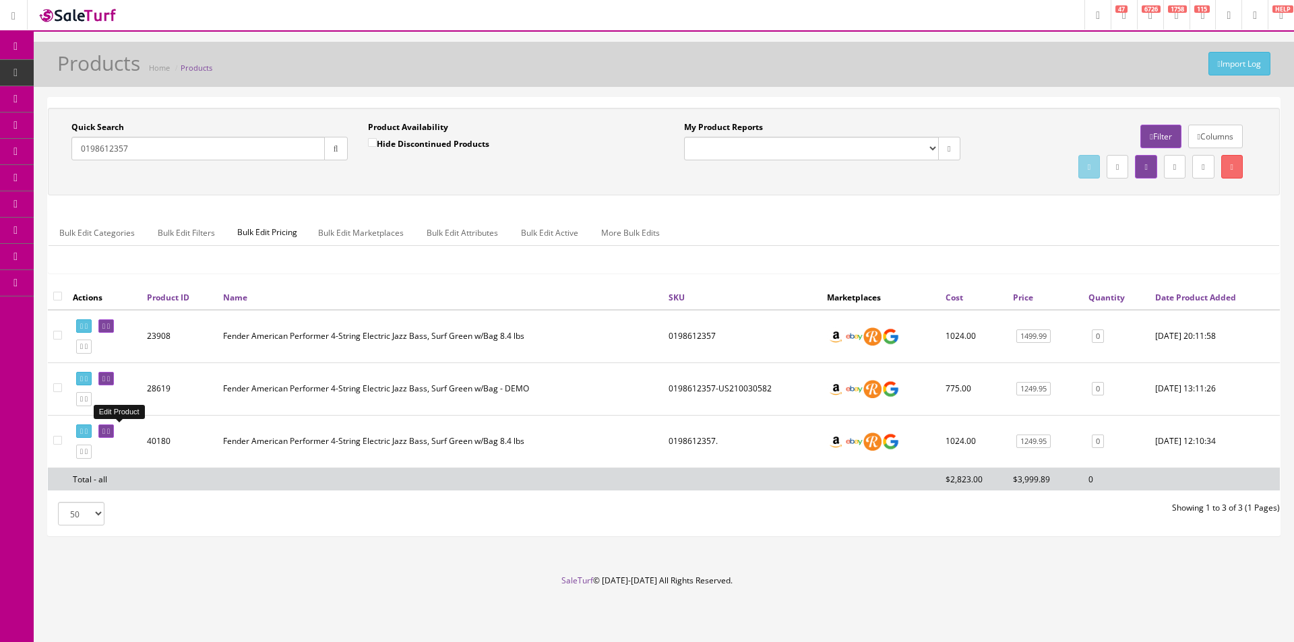
click at [110, 429] on icon at bounding box center [108, 431] width 3 height 7
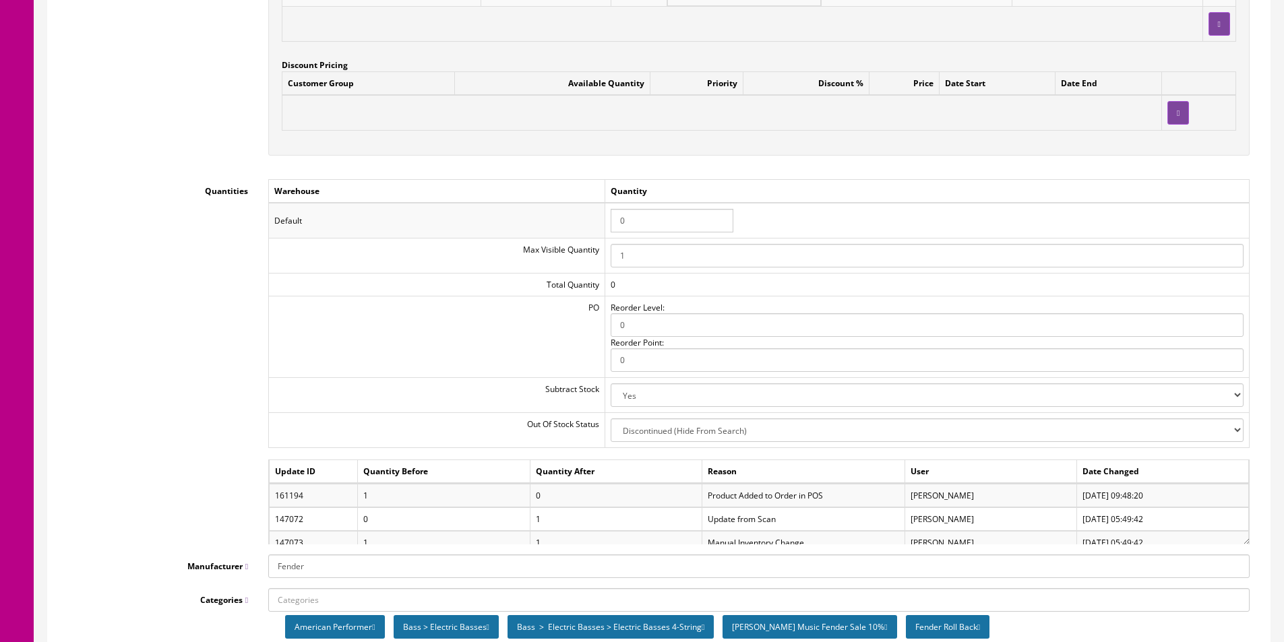
scroll to position [1617, 0]
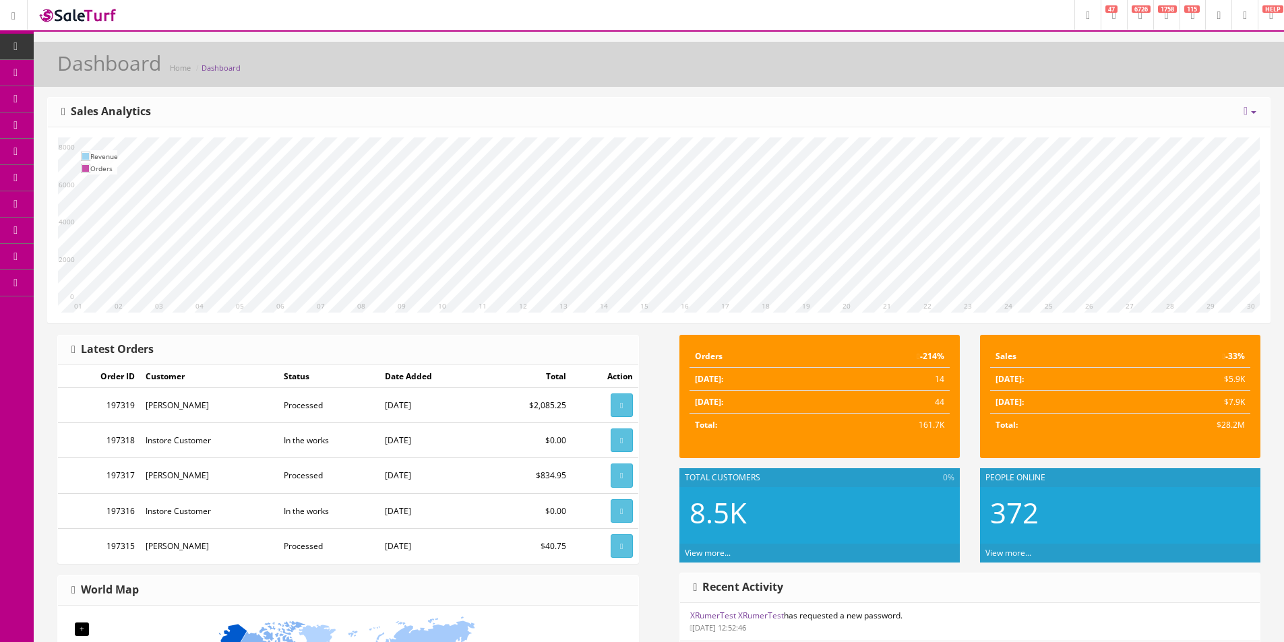
click at [78, 72] on icon at bounding box center [71, 72] width 14 height 11
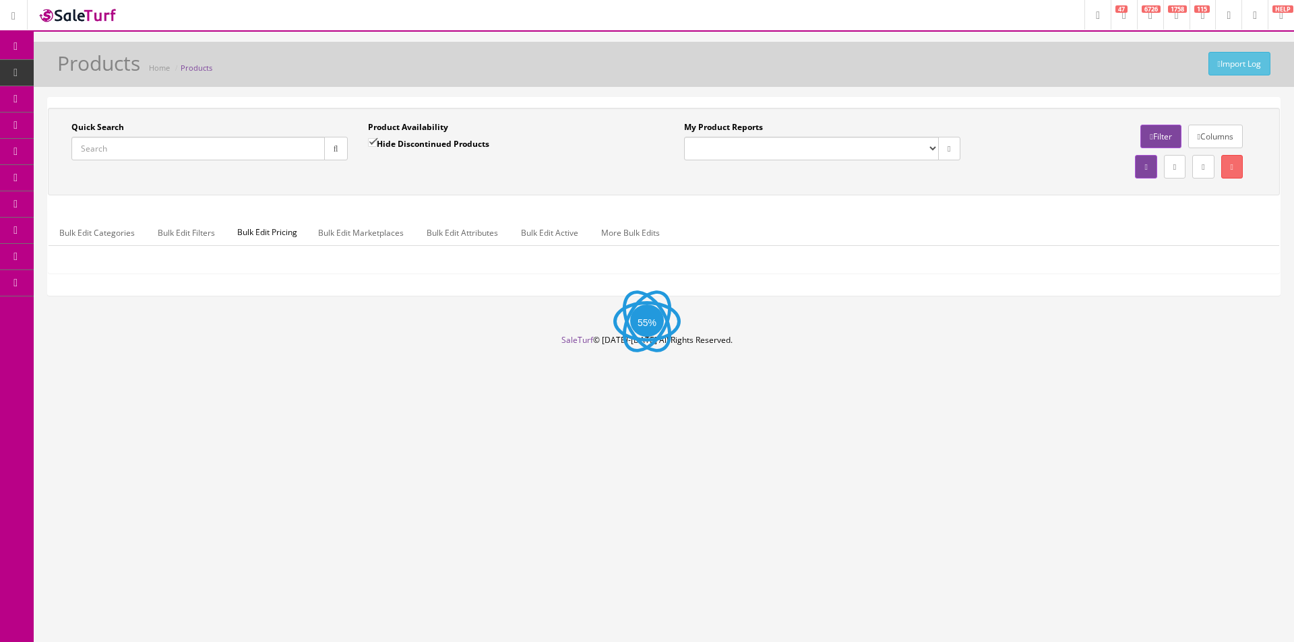
click at [313, 159] on input "Quick Search" at bounding box center [197, 149] width 253 height 24
paste input "0193970755"
type input "0193970755"
click at [329, 152] on button "button" at bounding box center [336, 149] width 24 height 24
click at [422, 177] on div "Quick Search 0193970755 Date From Product Availability Hide Discontinued Produc…" at bounding box center [663, 151] width 1225 height 61
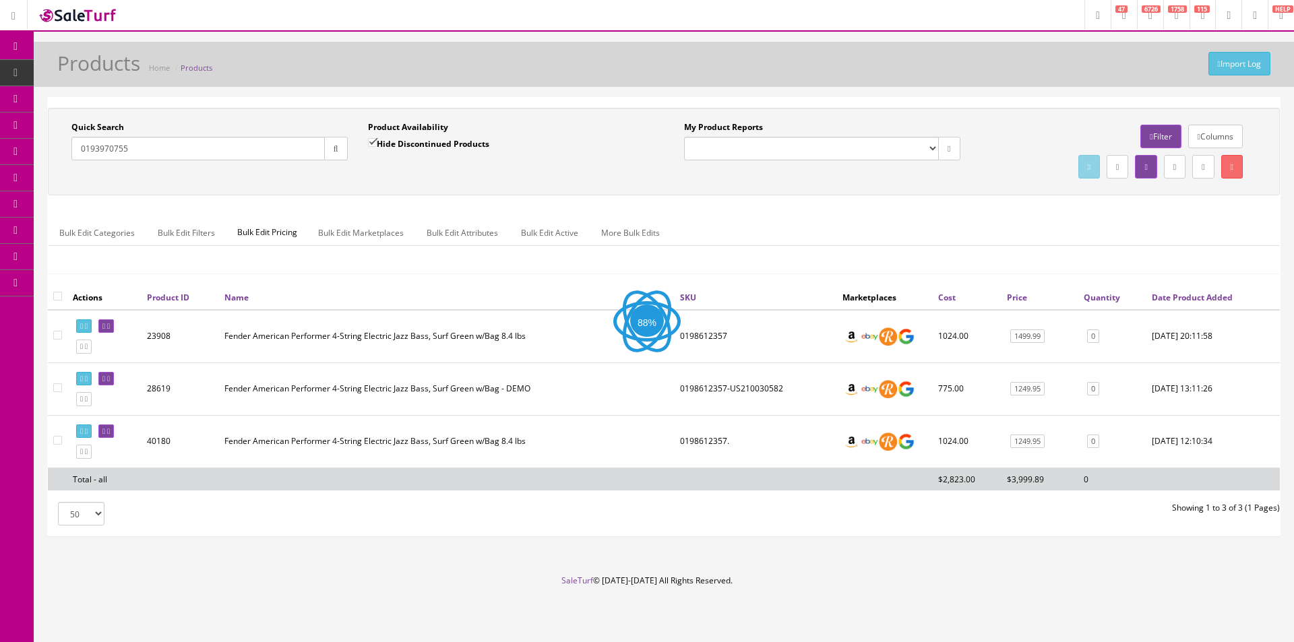
click at [332, 158] on button "button" at bounding box center [336, 149] width 24 height 24
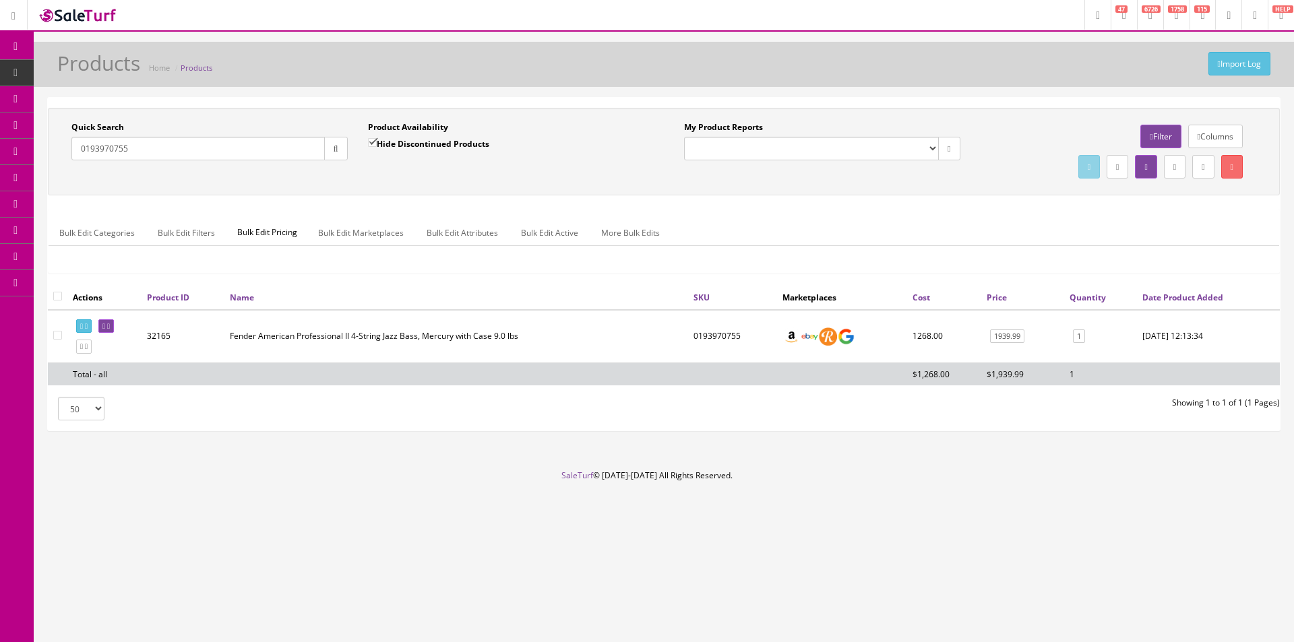
click at [455, 148] on label "Hide Discontinued Products" at bounding box center [428, 143] width 121 height 13
click at [377, 147] on input "Hide Discontinued Products" at bounding box center [372, 142] width 9 height 9
checkbox input "false"
click at [344, 151] on button "button" at bounding box center [336, 149] width 24 height 24
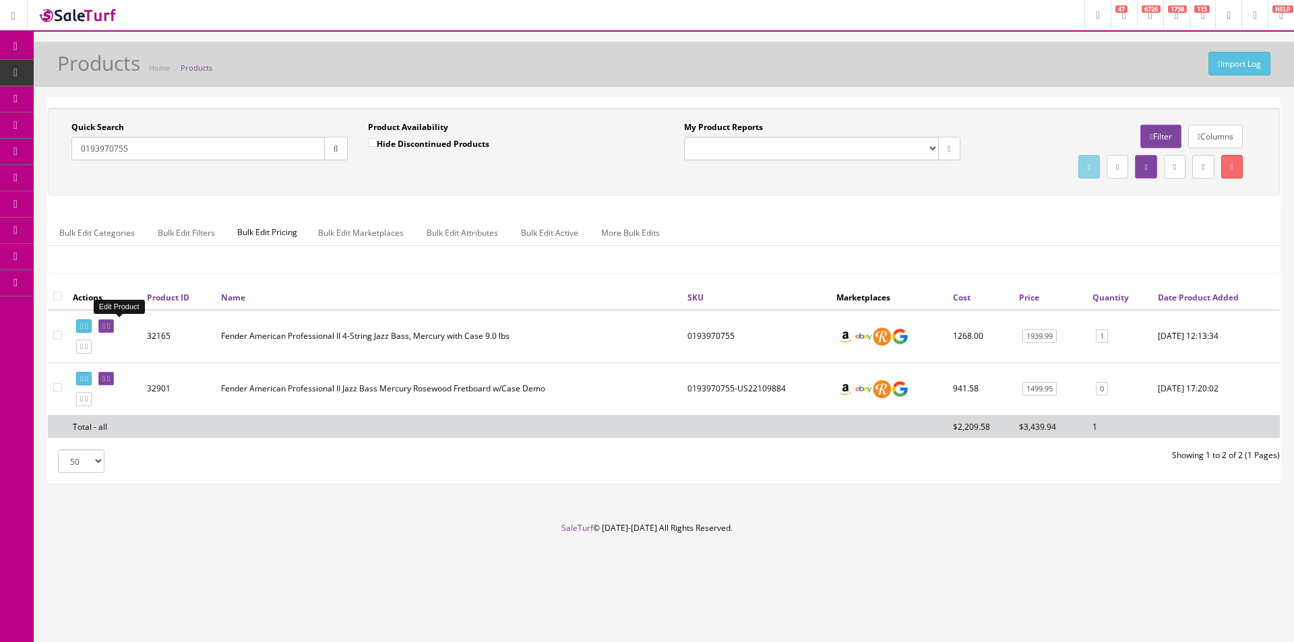
drag, startPoint x: 127, startPoint y: 328, endPoint x: 136, endPoint y: 328, distance: 8.8
click at [114, 328] on link at bounding box center [105, 326] width 15 height 14
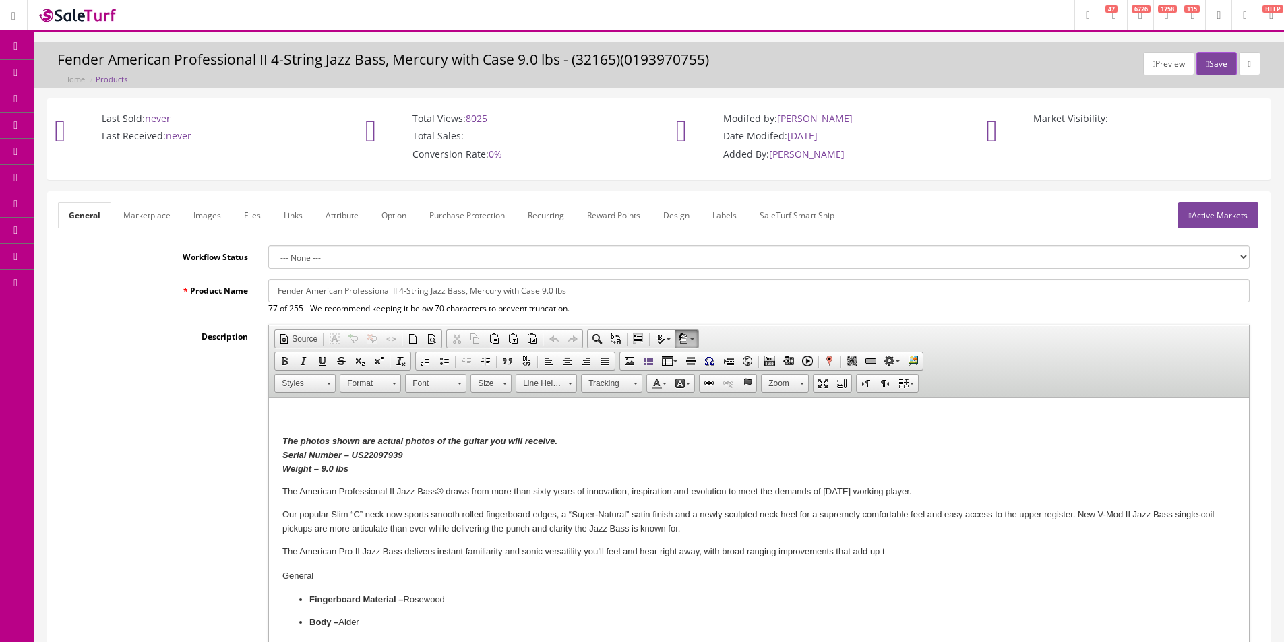
click at [7, 46] on link "Dashboard" at bounding box center [17, 47] width 34 height 26
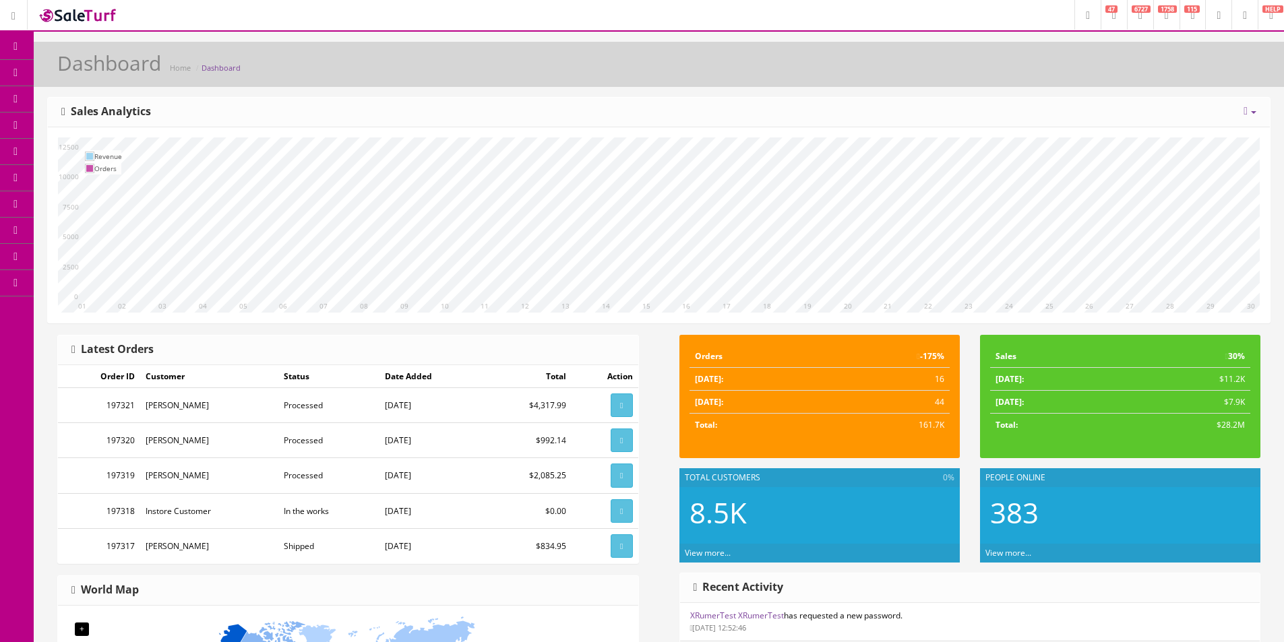
click at [78, 72] on icon at bounding box center [71, 72] width 14 height 11
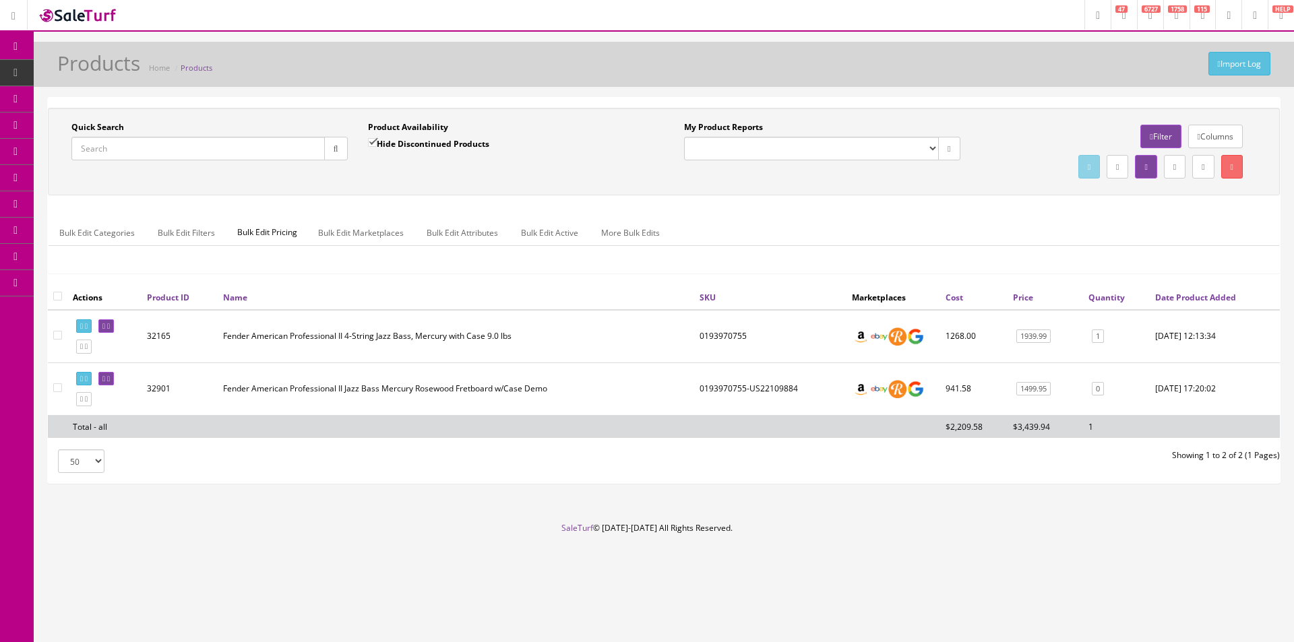
drag, startPoint x: 301, startPoint y: 146, endPoint x: 311, endPoint y: 147, distance: 10.1
click at [301, 146] on input "Quick Search" at bounding box center [197, 149] width 253 height 24
paste input "GYPEMALUMAH"
type input "GYPEMALUMAH"
click at [340, 150] on button "button" at bounding box center [336, 149] width 24 height 24
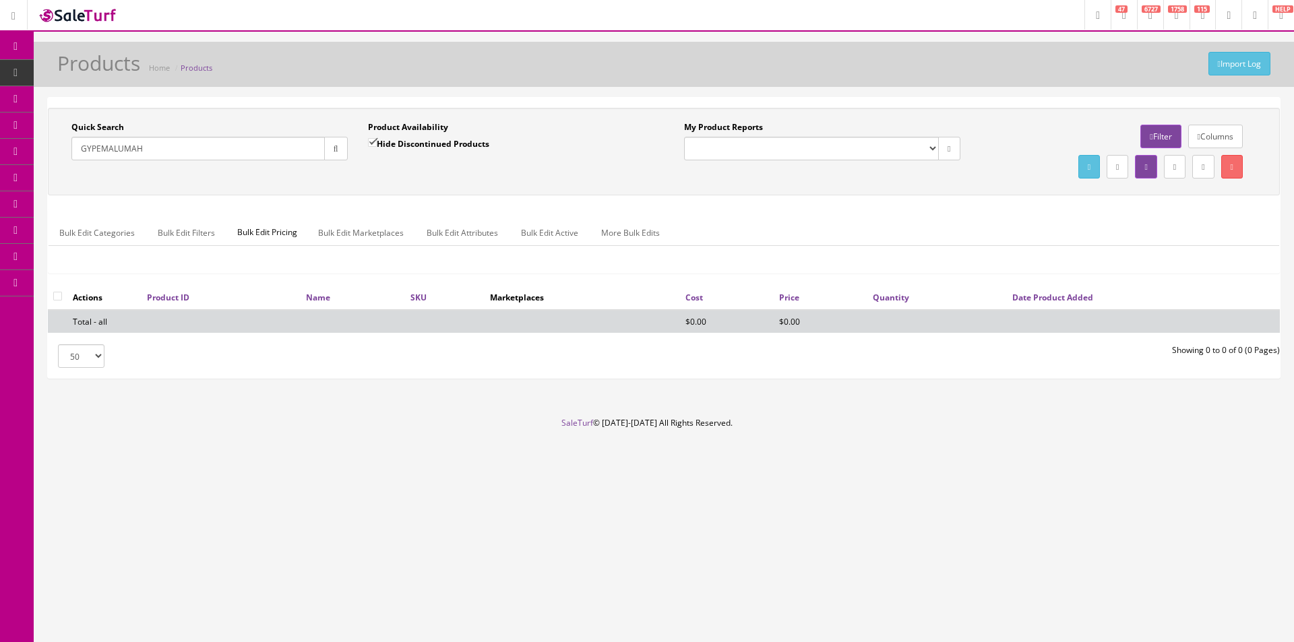
click at [387, 144] on label "Hide Discontinued Products" at bounding box center [428, 143] width 121 height 13
click at [377, 144] on input "Hide Discontinued Products" at bounding box center [372, 142] width 9 height 9
checkbox input "false"
drag, startPoint x: 412, startPoint y: 166, endPoint x: 733, endPoint y: 180, distance: 321.7
click at [412, 167] on div "Product Availability Hide Discontinued Products Date To" at bounding box center [506, 145] width 296 height 49
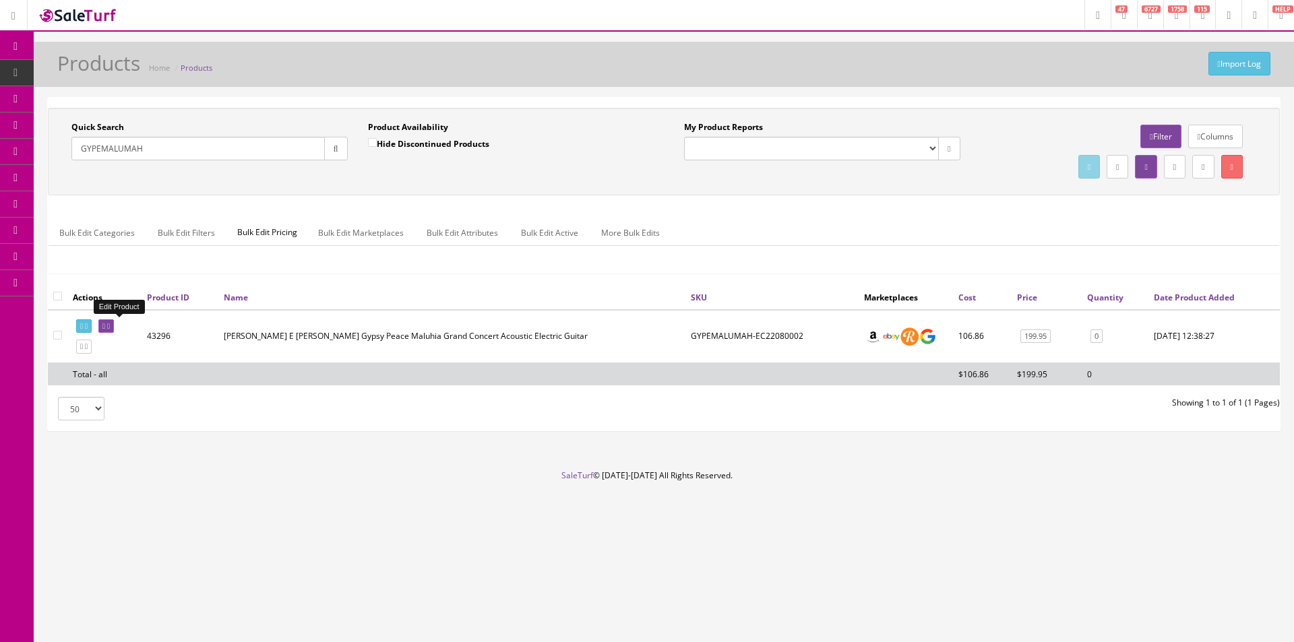
drag, startPoint x: 119, startPoint y: 326, endPoint x: 150, endPoint y: 326, distance: 31.0
click at [110, 326] on icon at bounding box center [108, 326] width 3 height 7
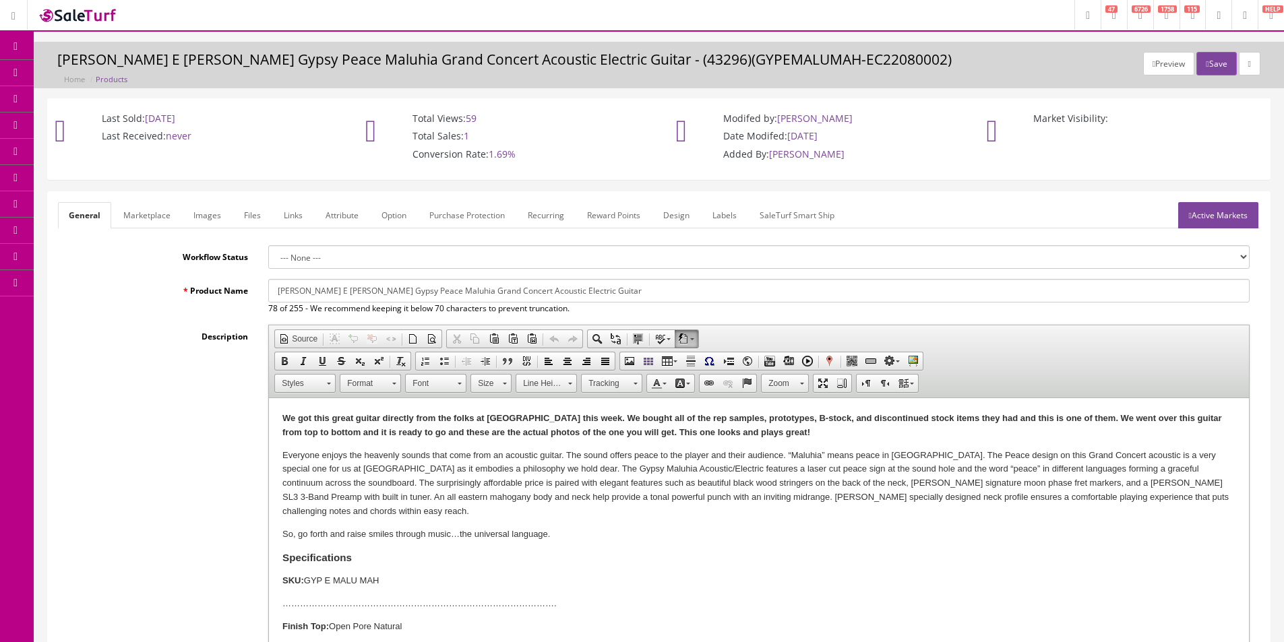
click at [225, 216] on link "Images" at bounding box center [207, 215] width 49 height 26
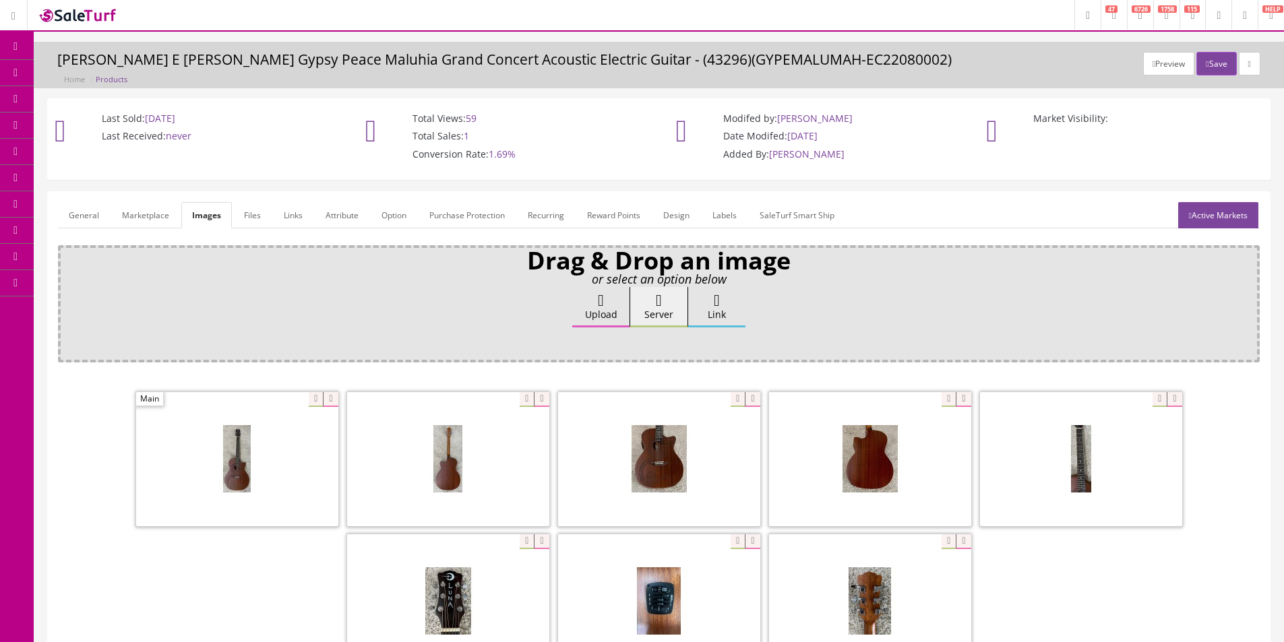
scroll to position [197, 0]
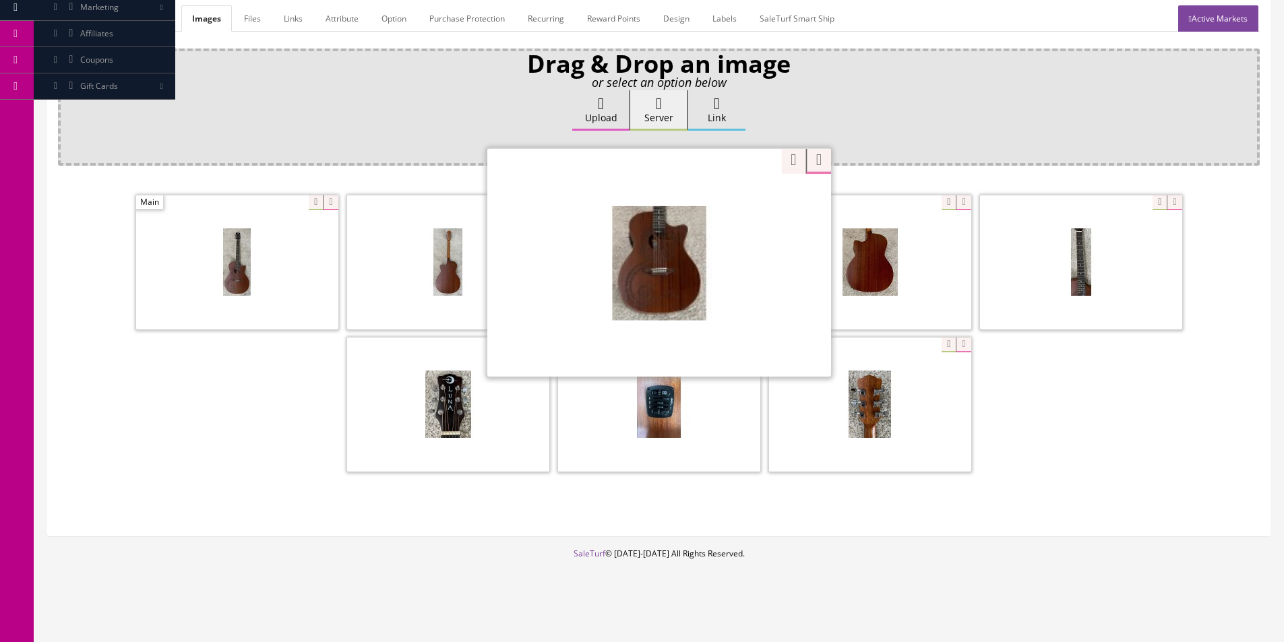
click at [781, 173] on span "Zoom" at bounding box center [806, 160] width 50 height 25
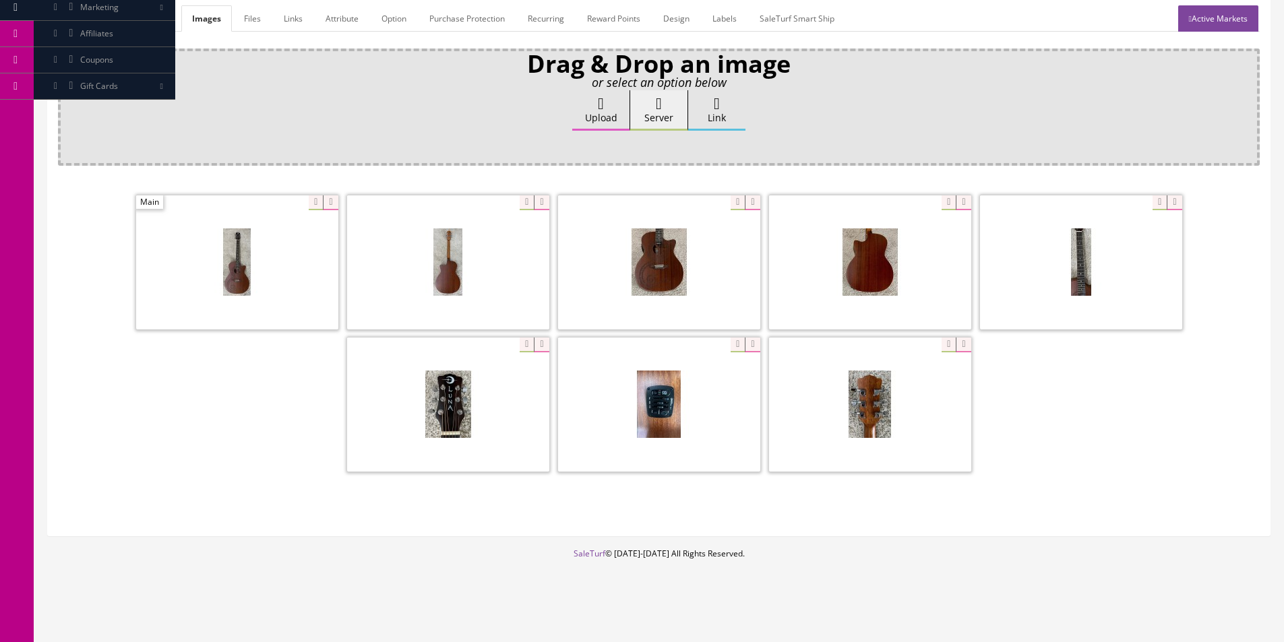
click at [780, 164] on div "Drag & Drop an image or select an option below Upload Server Link Ok WM Left To…" at bounding box center [658, 287] width 1201 height 477
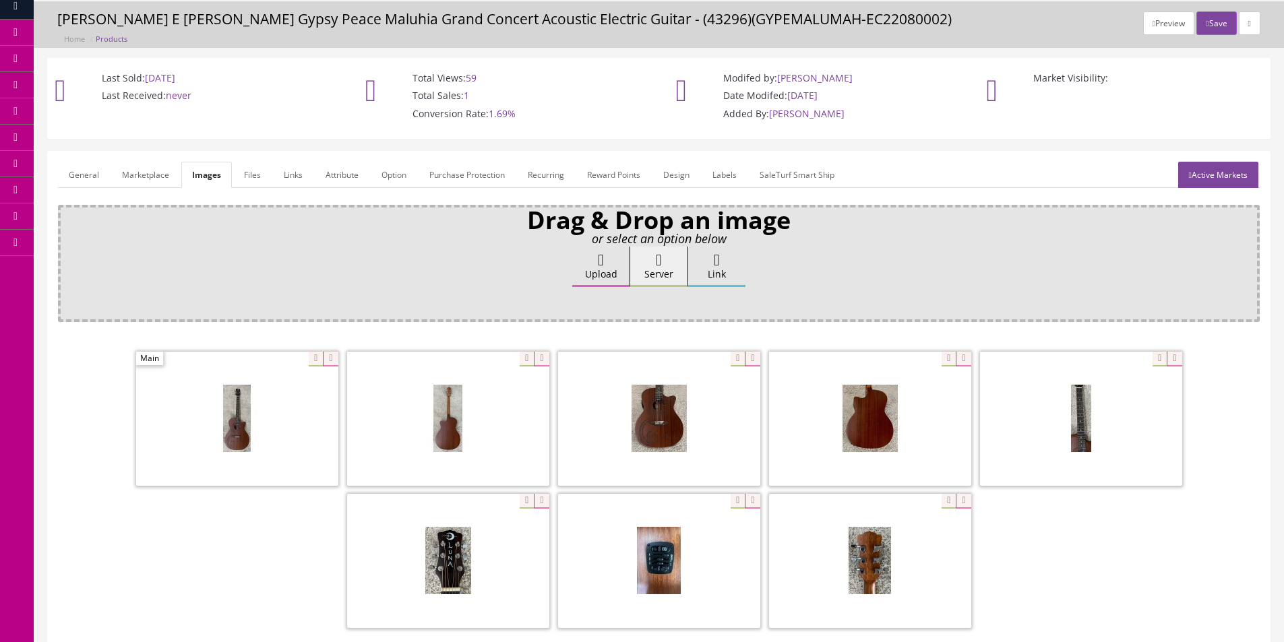
scroll to position [0, 0]
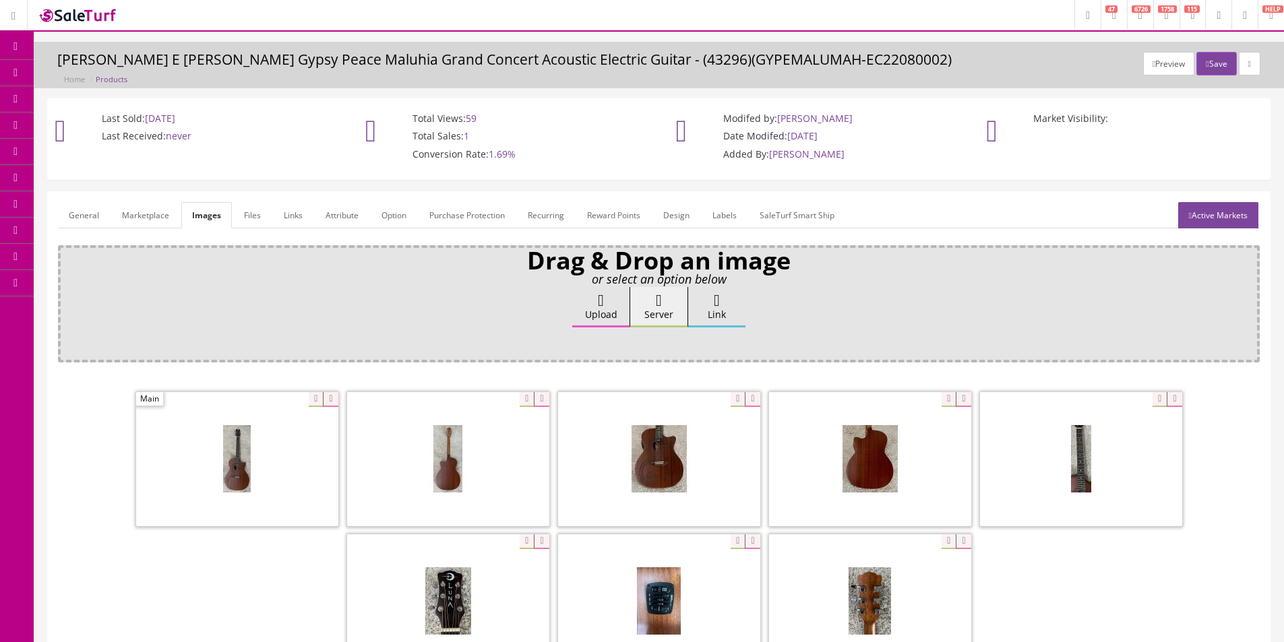
click at [125, 69] on link "Products" at bounding box center [104, 73] width 141 height 26
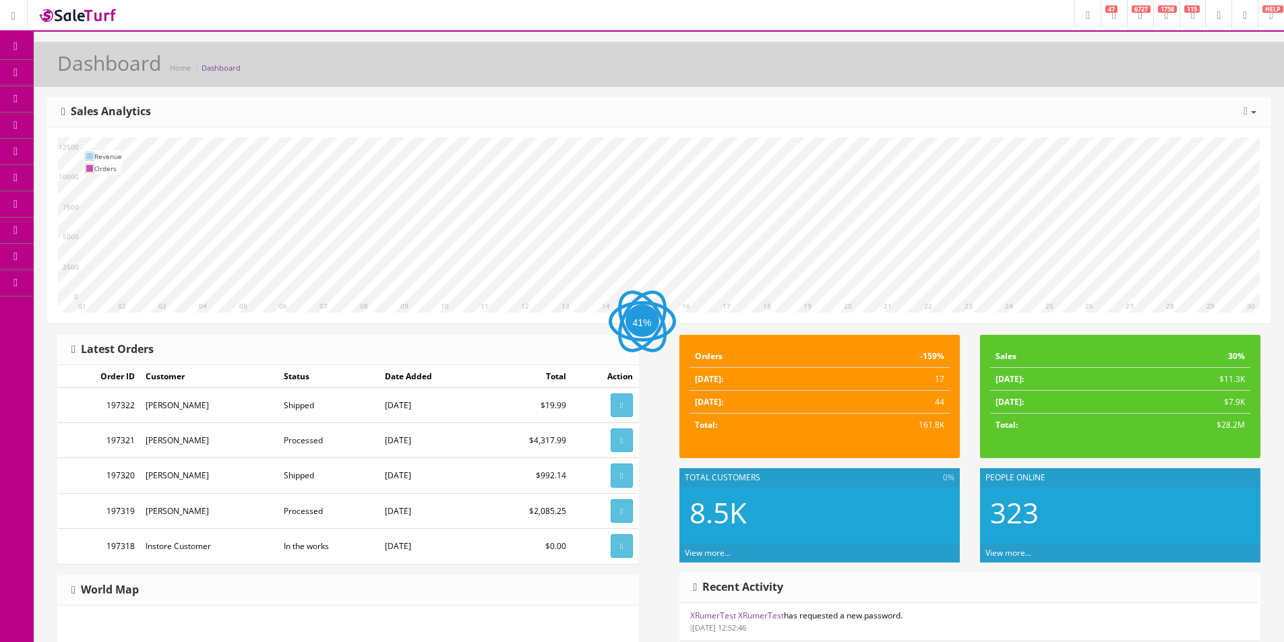
click at [60, 67] on h1 "Dashboard" at bounding box center [109, 63] width 104 height 22
click at [91, 75] on span "Products" at bounding box center [96, 72] width 33 height 11
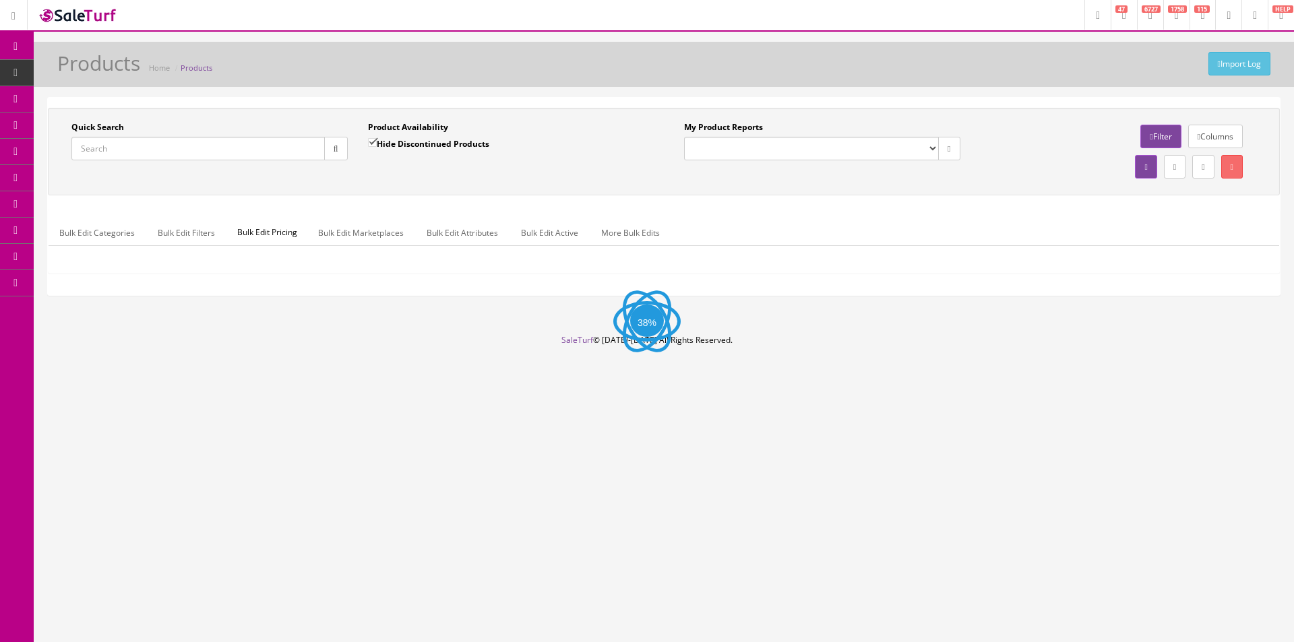
click at [152, 146] on input "Quick Search" at bounding box center [197, 149] width 253 height 24
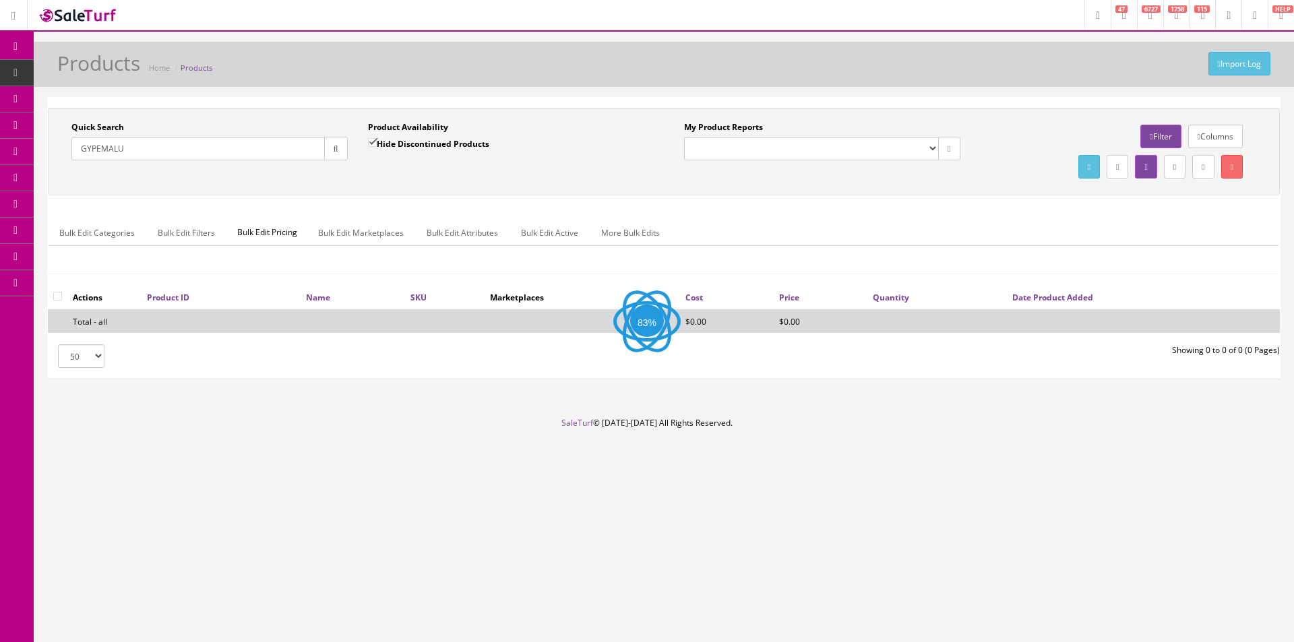
type input "GYPEMALU"
click at [468, 150] on label "Hide Discontinued Products" at bounding box center [428, 143] width 121 height 13
click at [377, 147] on input "Hide Discontinued Products" at bounding box center [372, 142] width 9 height 9
checkbox input "false"
click at [574, 125] on div "Product Availability Hide Discontinued Products" at bounding box center [506, 140] width 276 height 39
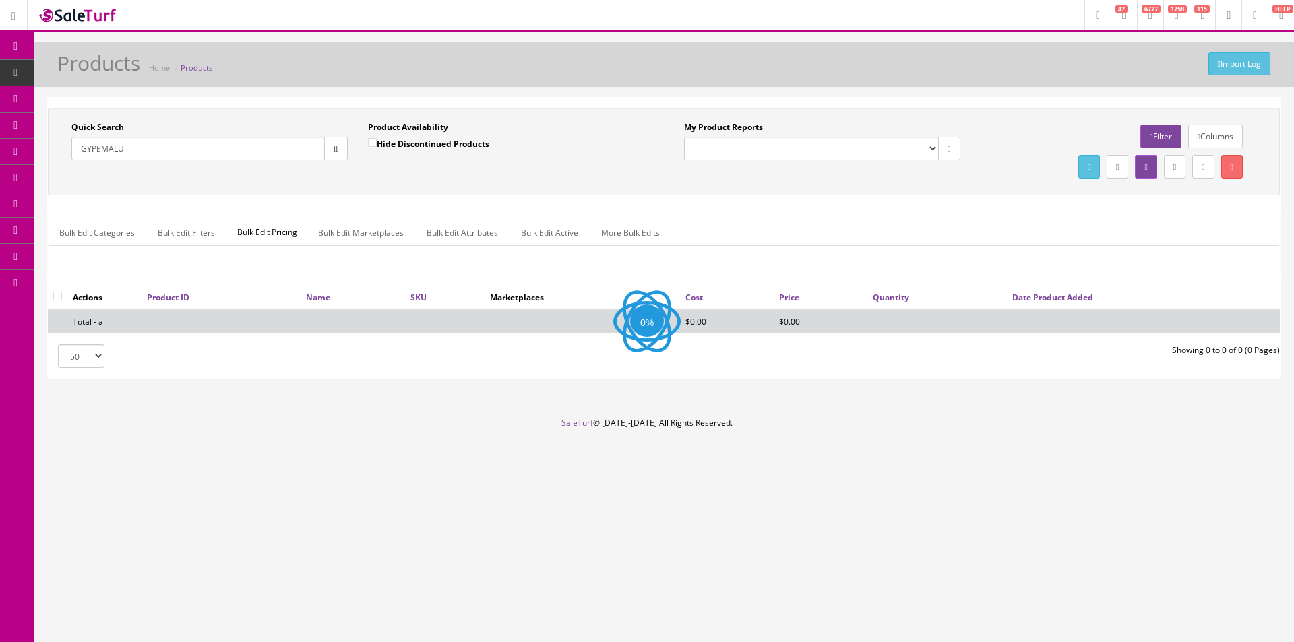
click at [574, 125] on div "Product Availability Hide Discontinued Products" at bounding box center [506, 140] width 276 height 39
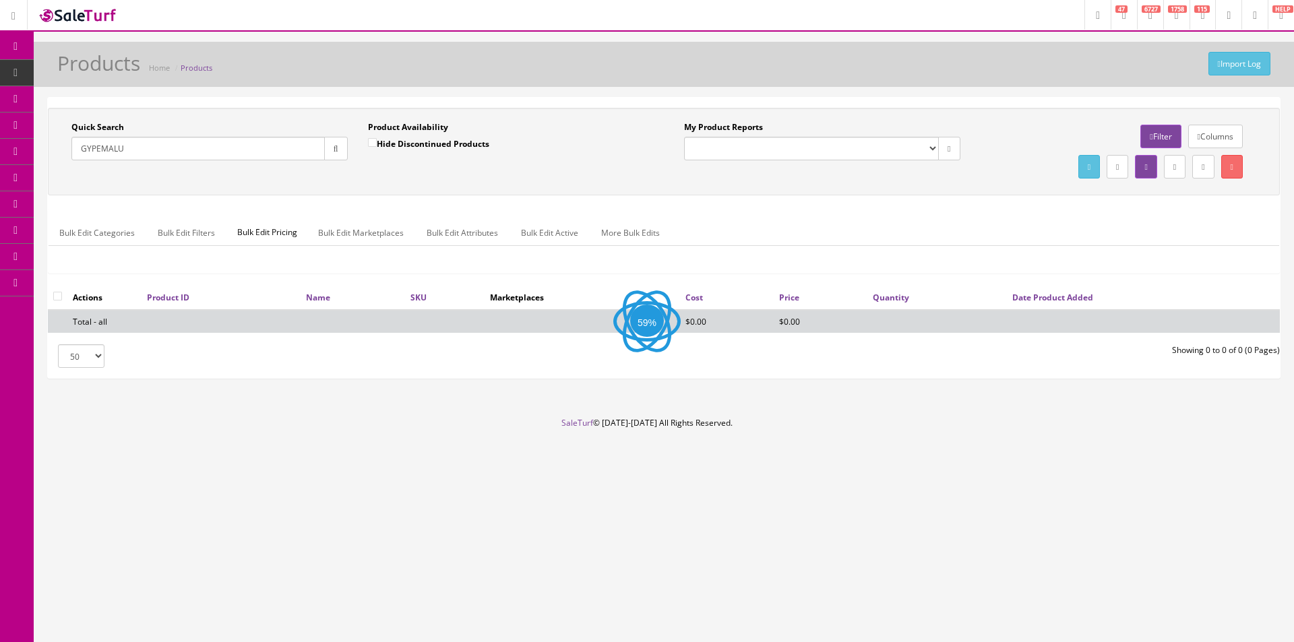
click at [574, 125] on div "Product Availability Hide Discontinued Products" at bounding box center [506, 140] width 276 height 39
click at [574, 124] on div "Product Availability Hide Discontinued Products" at bounding box center [506, 140] width 276 height 39
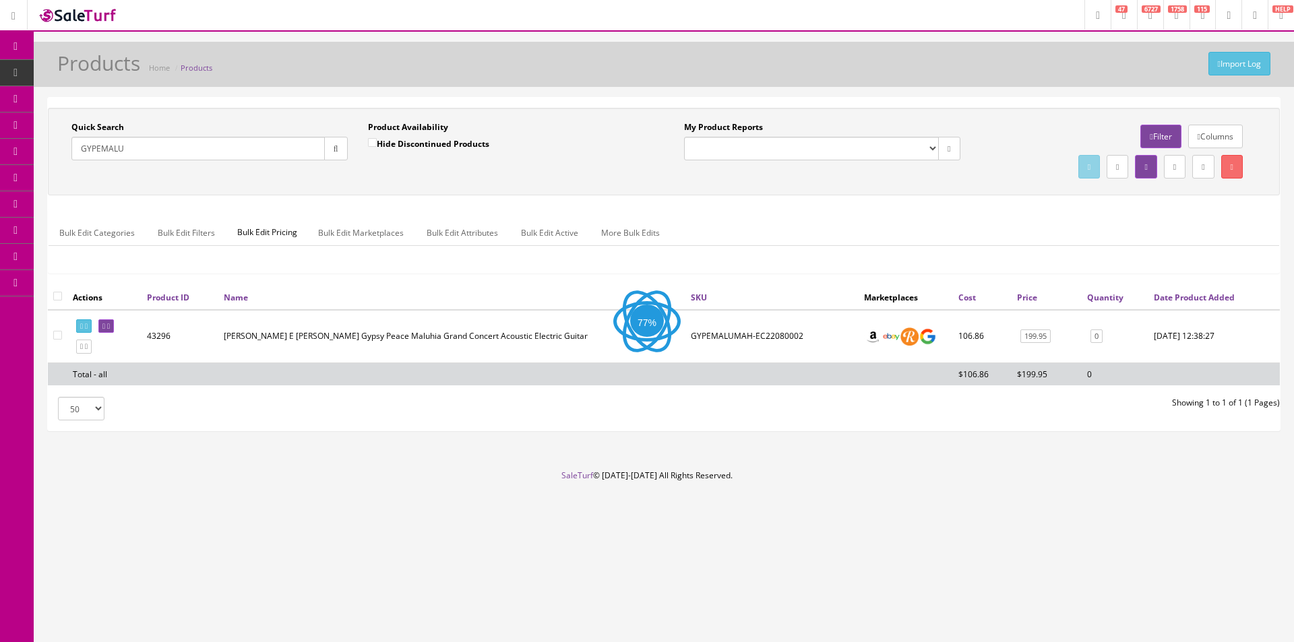
click at [575, 123] on div "Product Availability Hide Discontinued Products" at bounding box center [506, 140] width 276 height 39
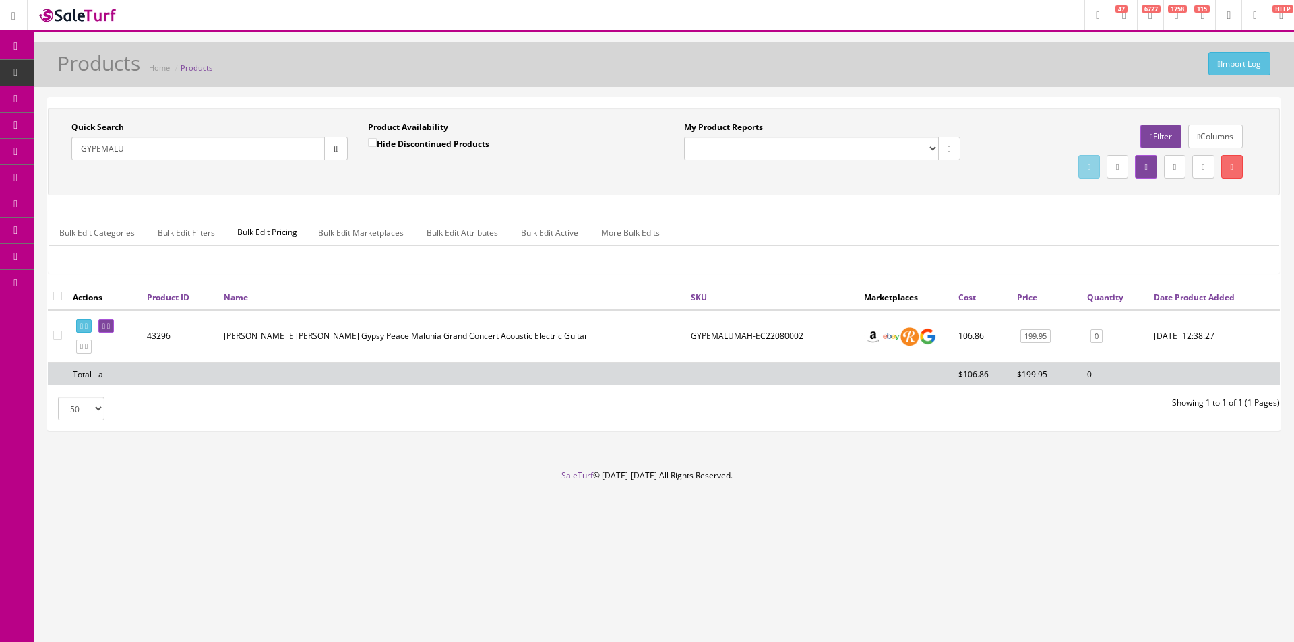
click at [575, 123] on div "Product Availability Hide Discontinued Products" at bounding box center [506, 140] width 276 height 39
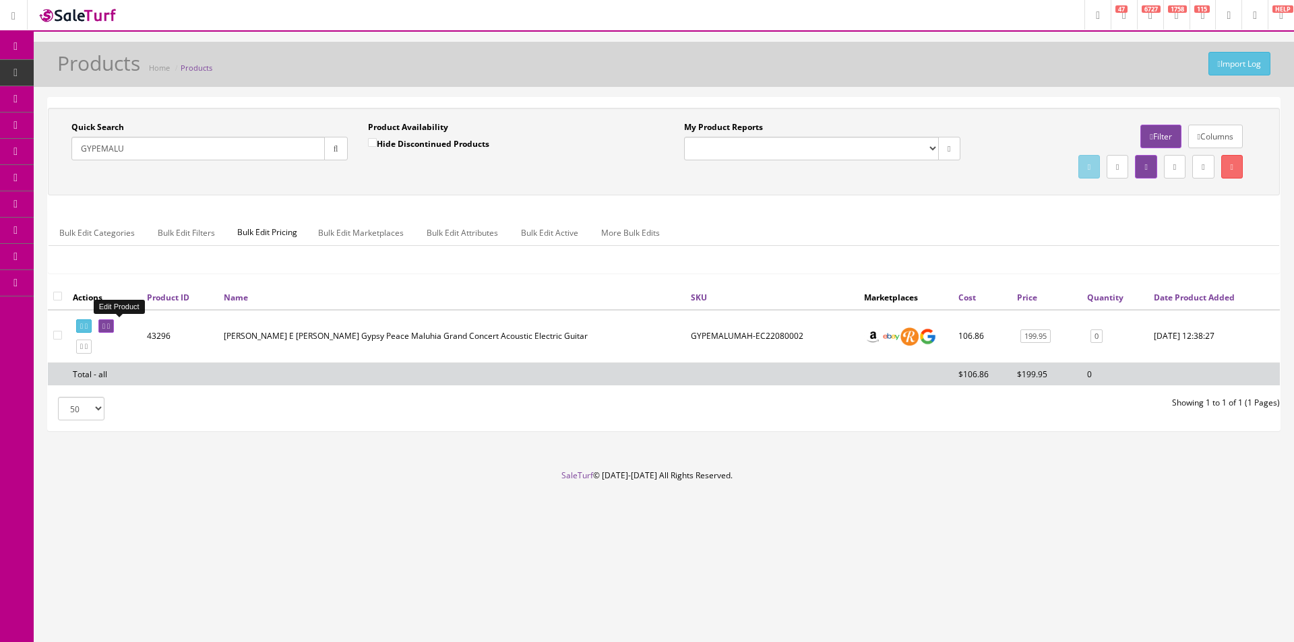
click at [110, 327] on icon at bounding box center [108, 326] width 3 height 7
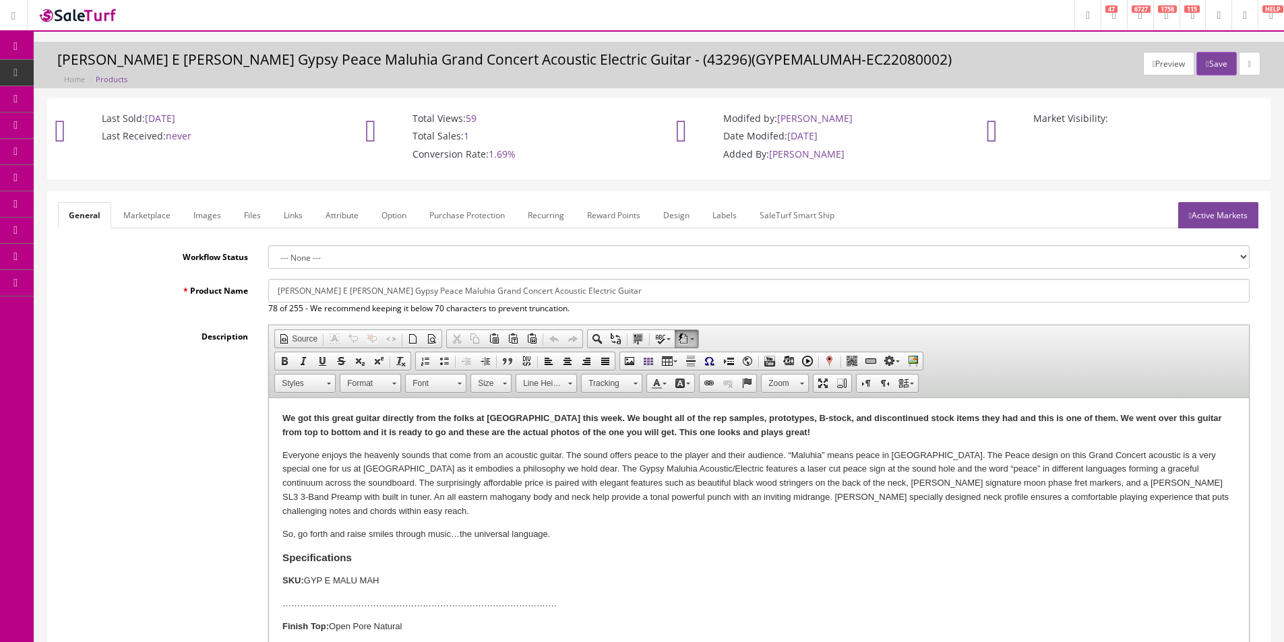
click at [1067, 206] on ul "General Marketplace Images Files Links Attribute Option Purchase Protection Rec…" at bounding box center [658, 215] width 1201 height 26
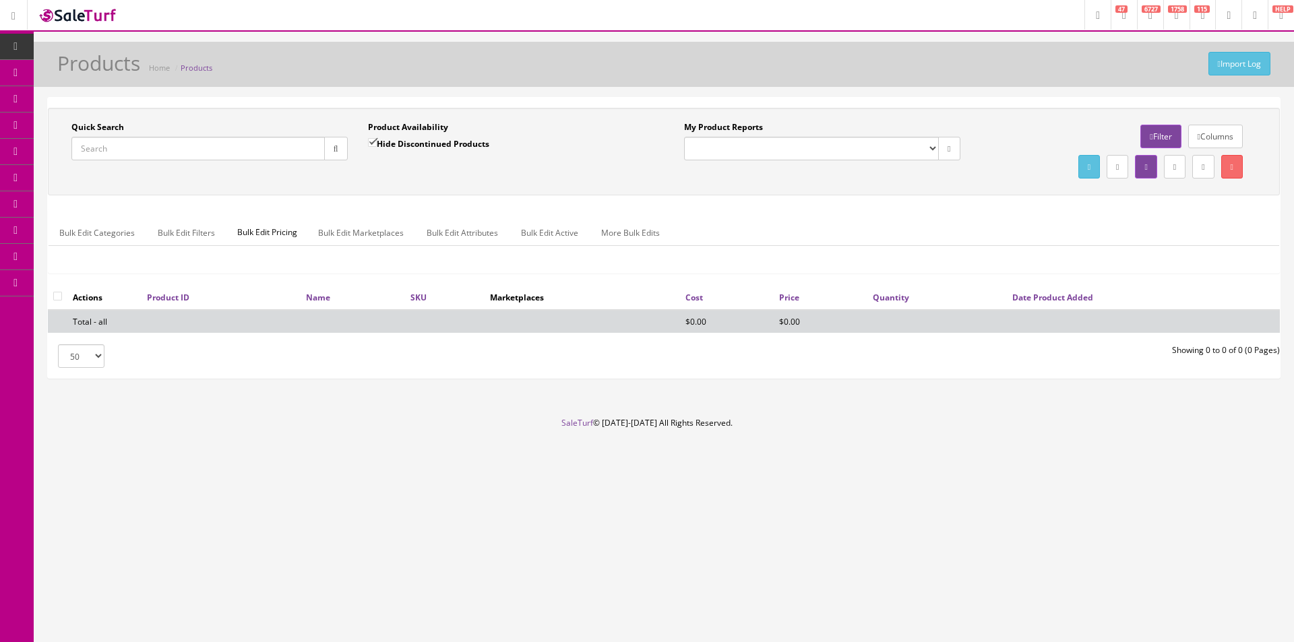
drag, startPoint x: 296, startPoint y: 149, endPoint x: 956, endPoint y: 162, distance: 660.4
click at [296, 149] on input "Quick Search" at bounding box center [197, 149] width 253 height 24
